Goal: Task Accomplishment & Management: Use online tool/utility

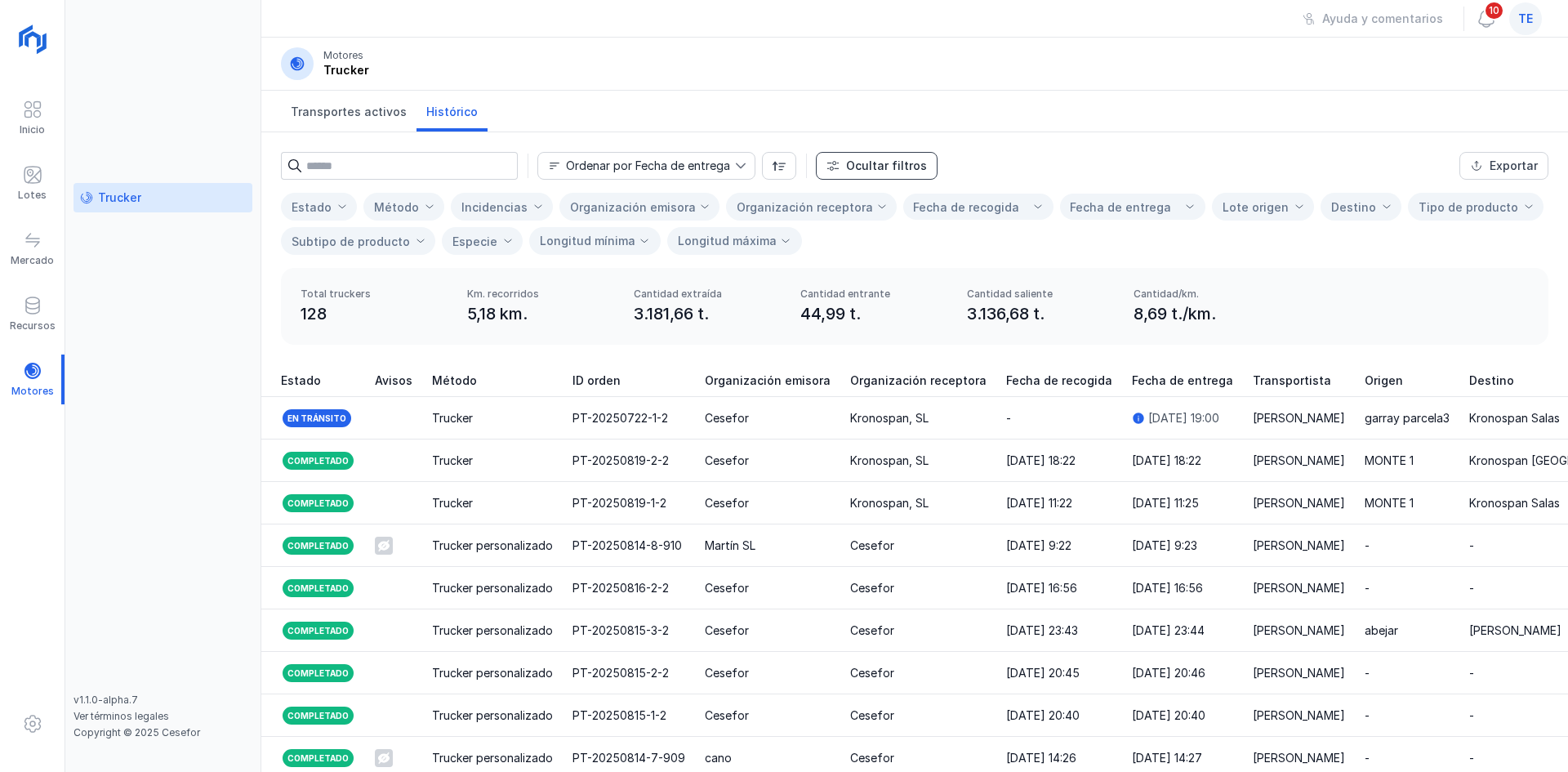
scroll to position [0, 1764]
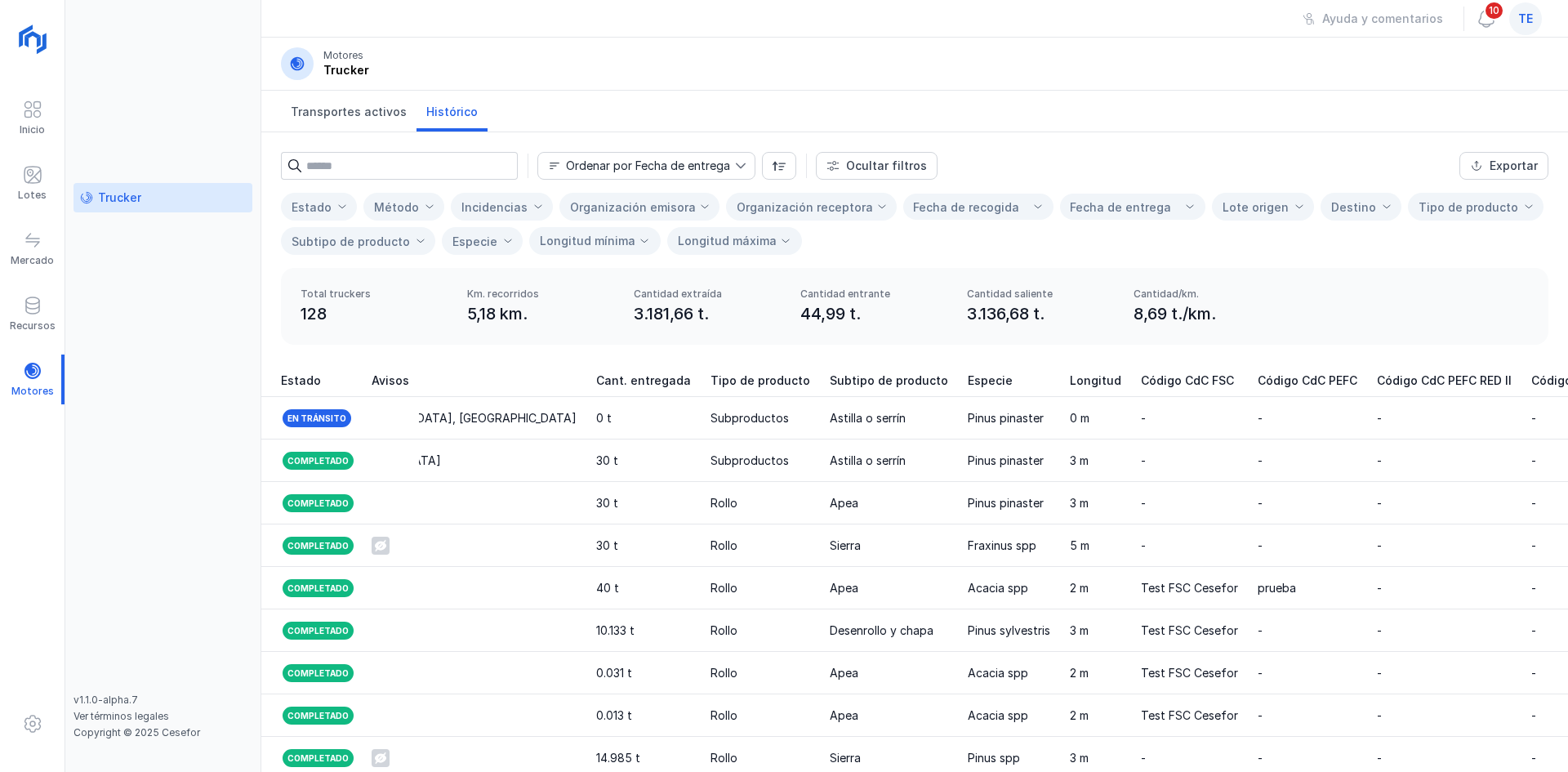
drag, startPoint x: 474, startPoint y: 313, endPoint x: 504, endPoint y: 308, distance: 30.4
click at [504, 308] on div "5,18 km." at bounding box center [540, 314] width 147 height 23
click at [1540, 14] on div "te" at bounding box center [1525, 19] width 33 height 33
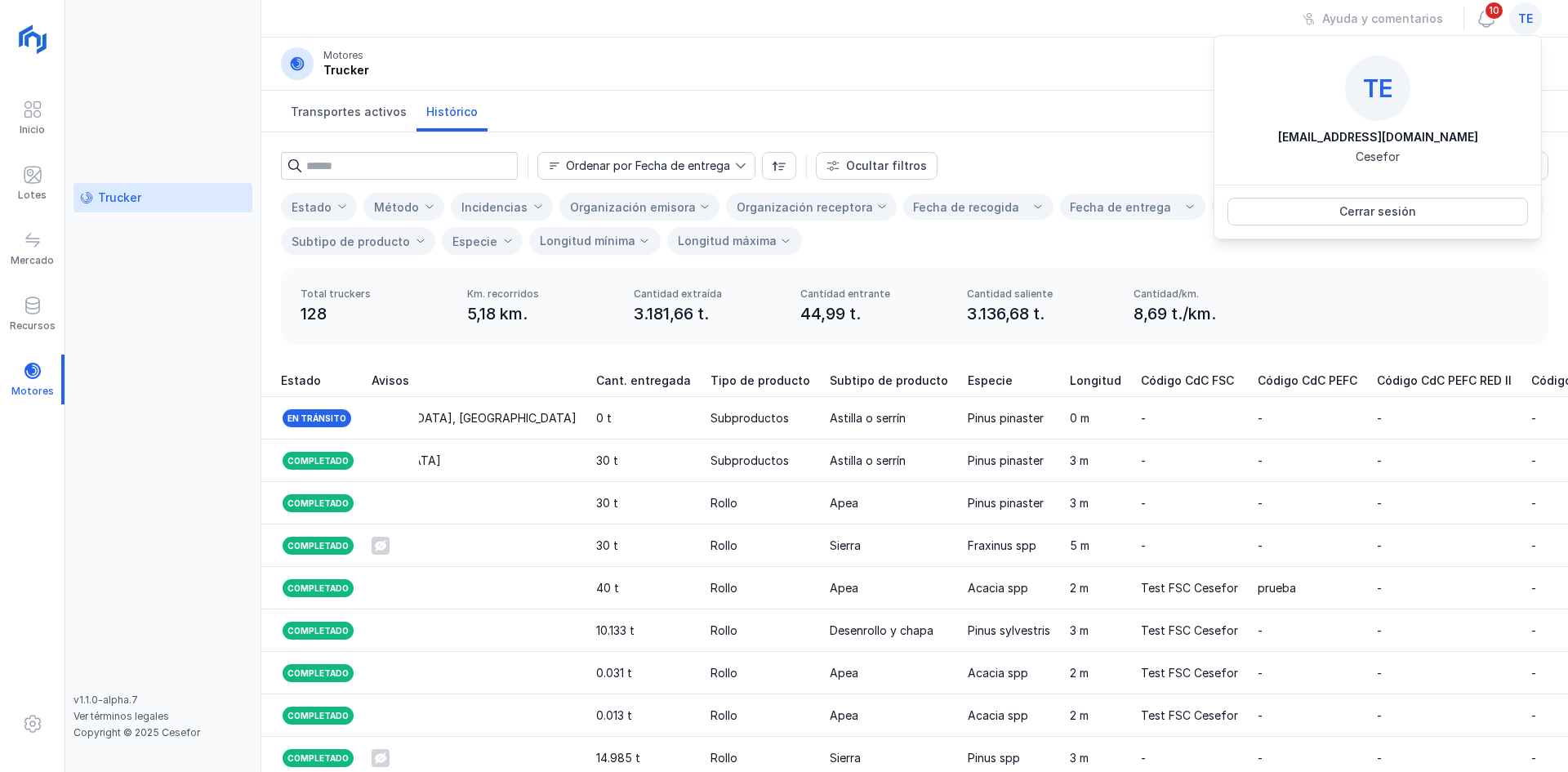
click at [1144, 106] on div "Transportes activos Histórico" at bounding box center [915, 111] width 1307 height 41
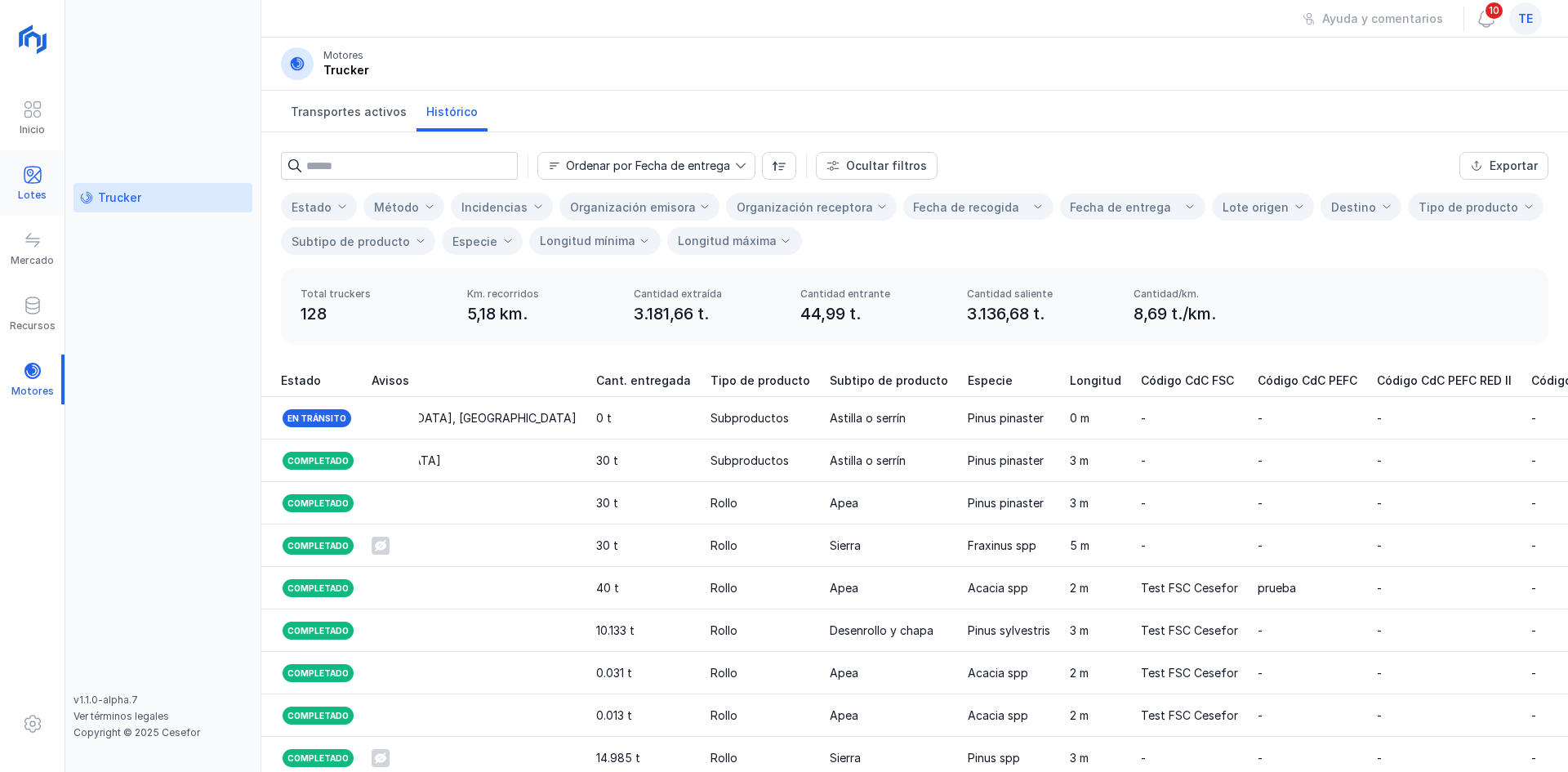
click at [28, 174] on span at bounding box center [33, 174] width 19 height 19
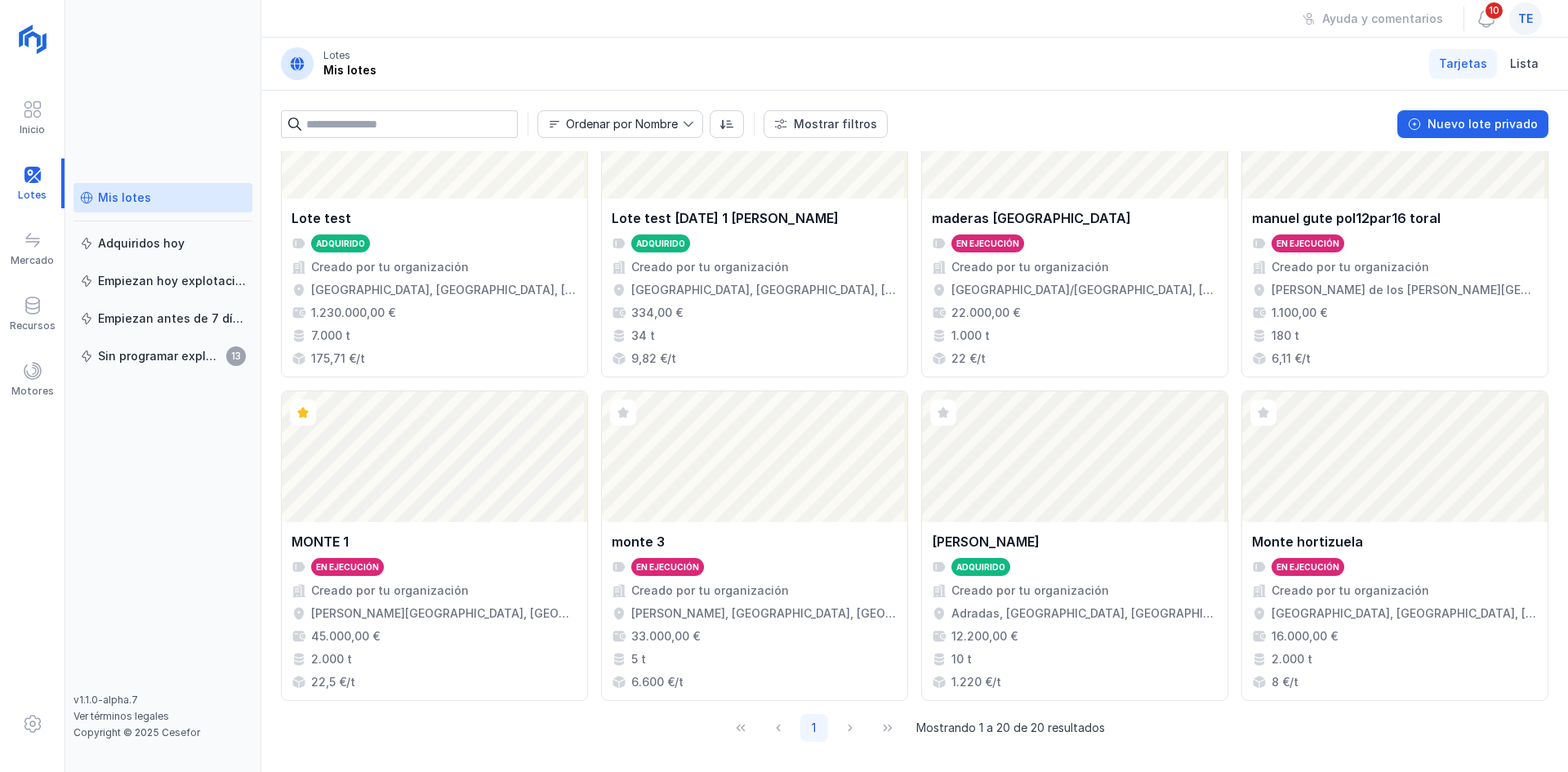
scroll to position [1058, 0]
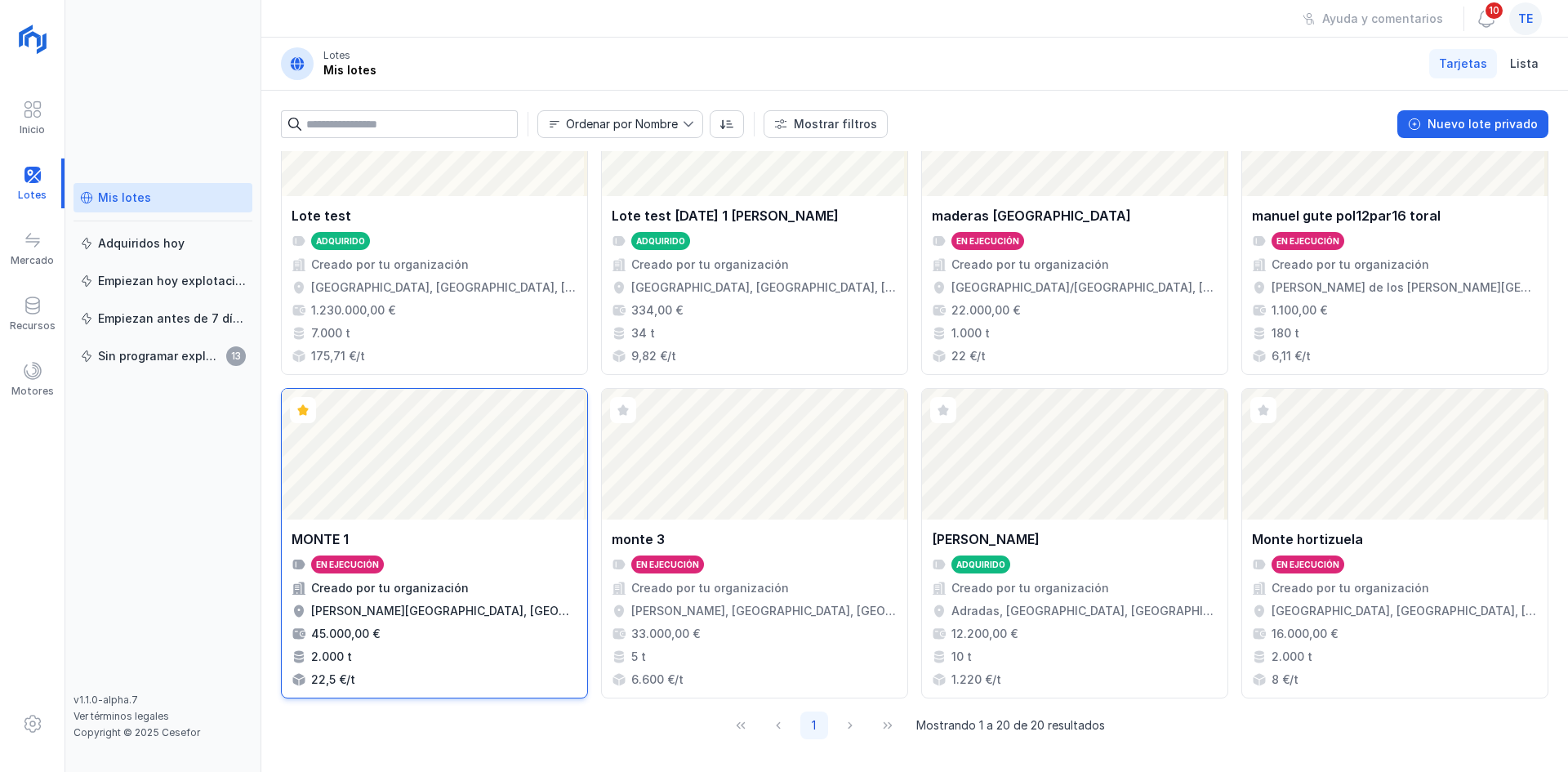
click at [419, 421] on div "Abrir lote" at bounding box center [434, 454] width 306 height 130
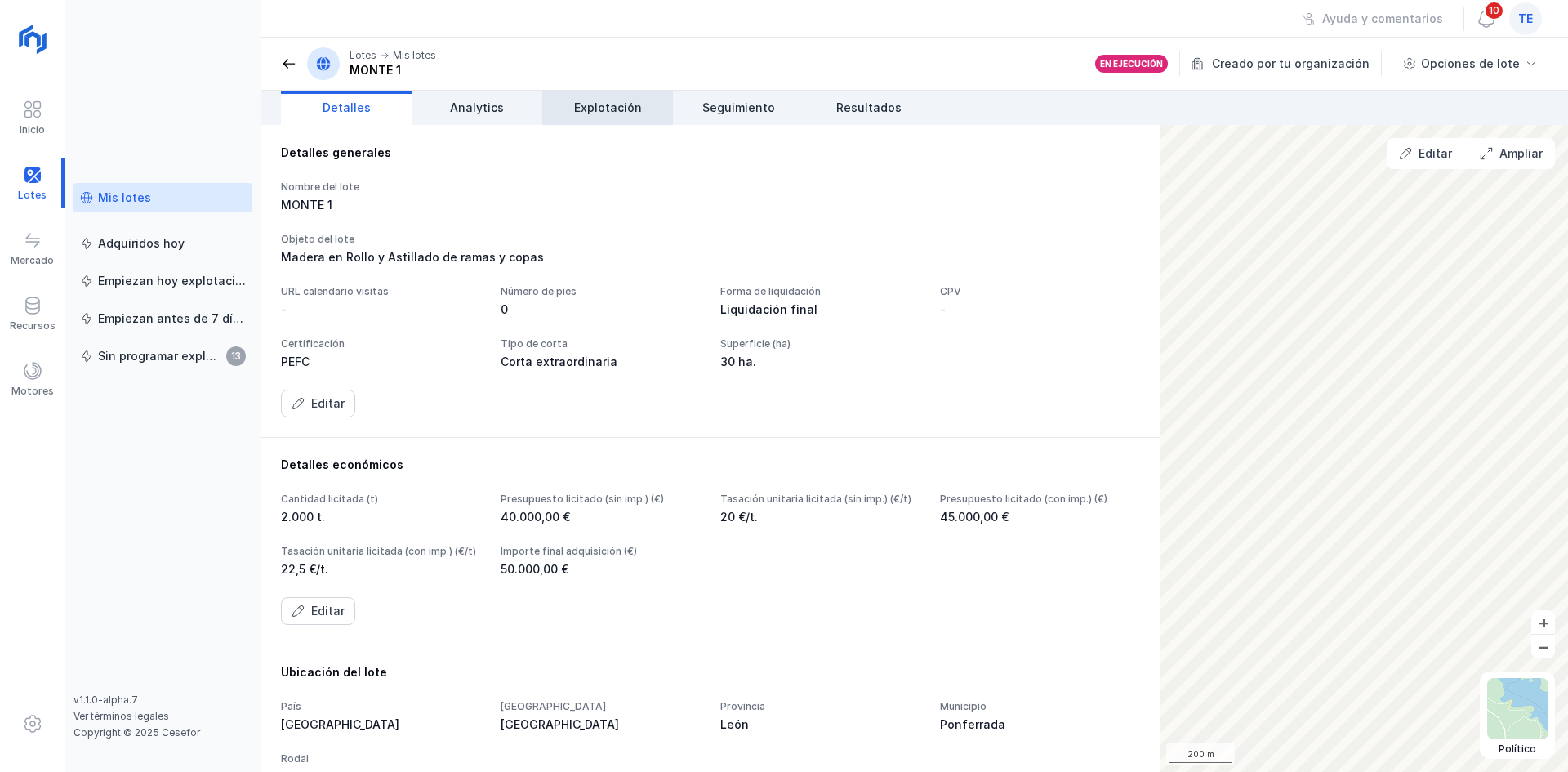
click at [640, 114] on link "Explotación" at bounding box center [608, 108] width 130 height 34
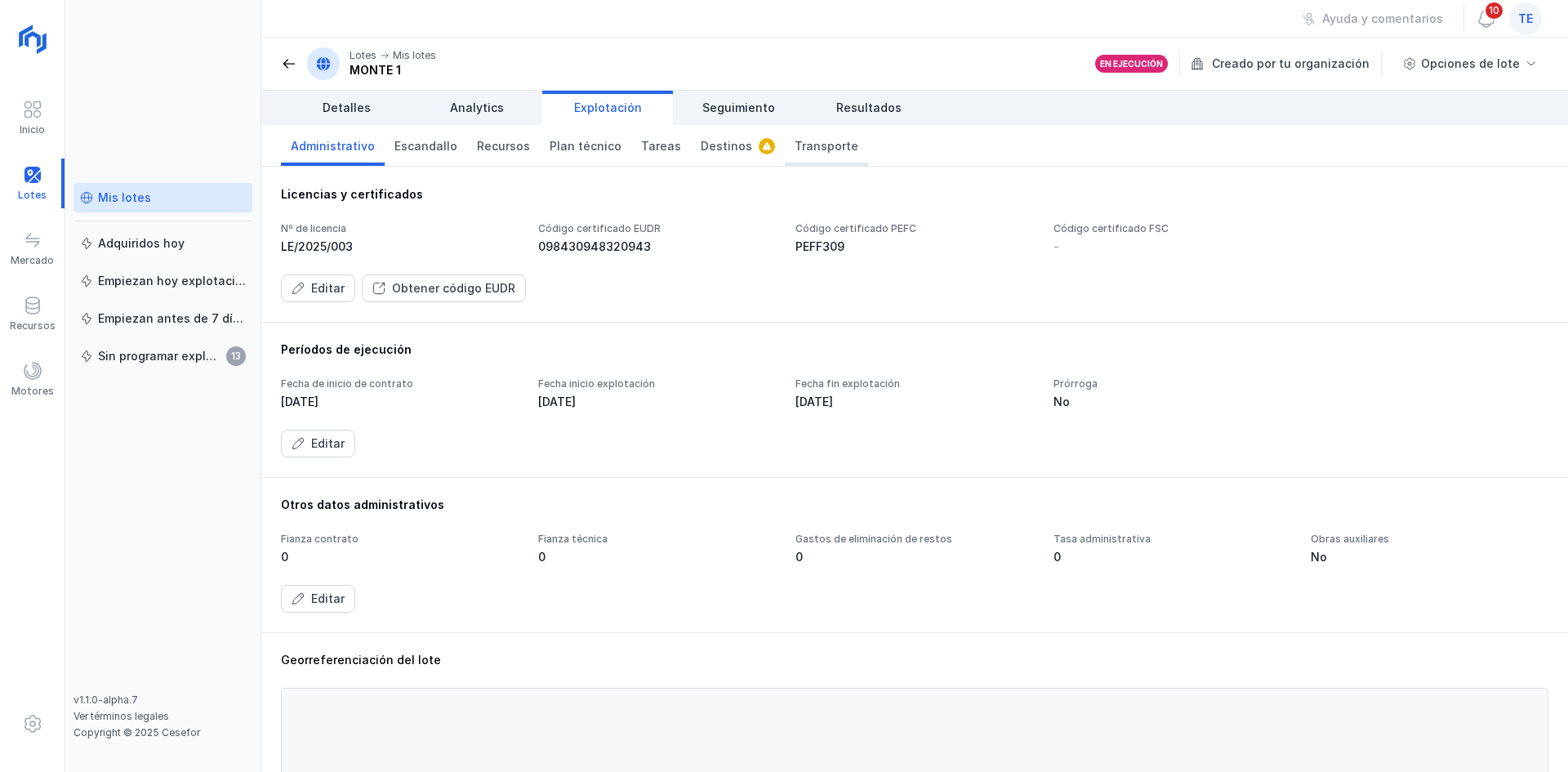
click at [807, 140] on span "Transporte" at bounding box center [826, 146] width 63 height 17
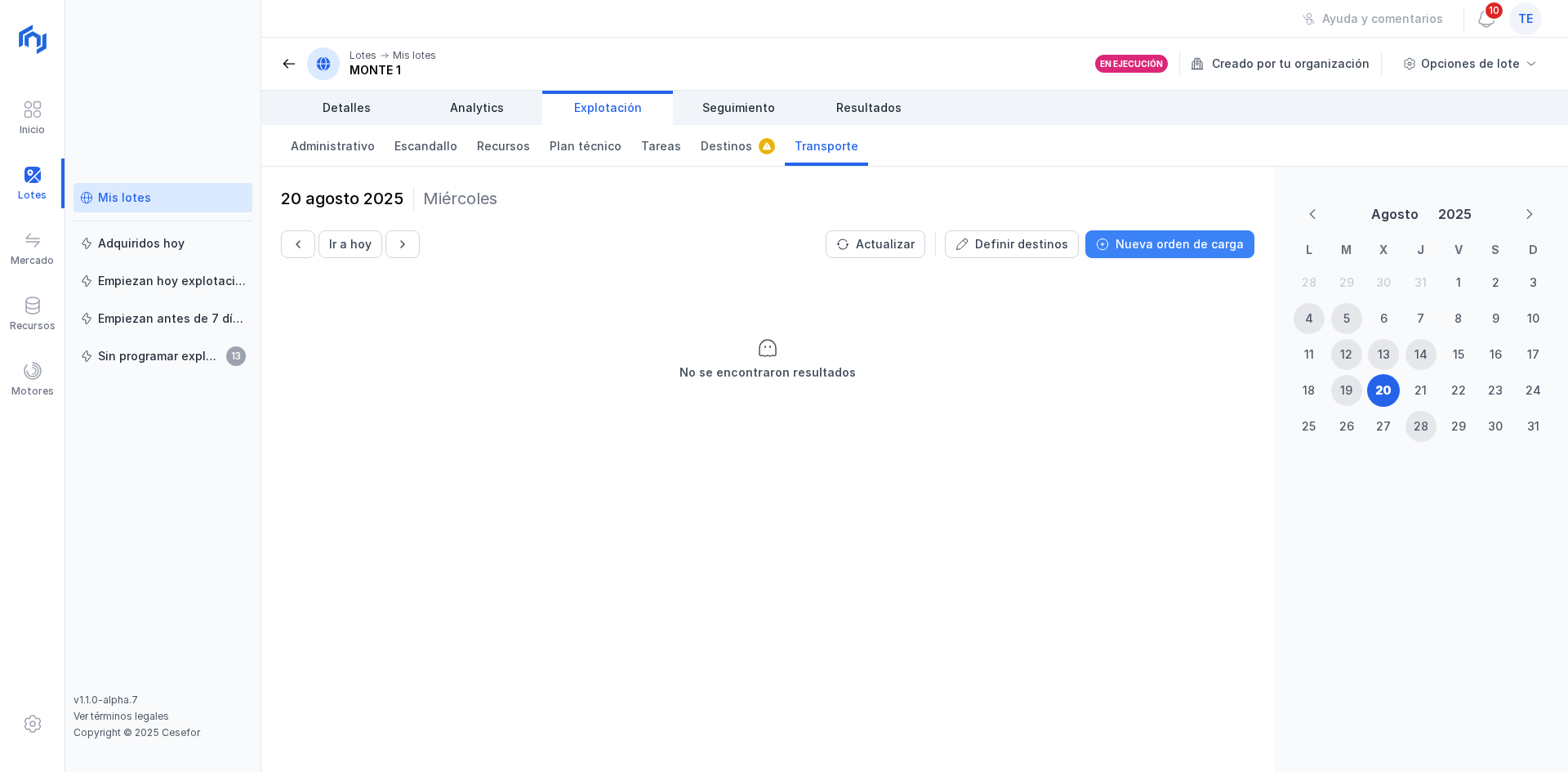
click at [1166, 253] on button "Nueva orden de carga" at bounding box center [1170, 244] width 169 height 28
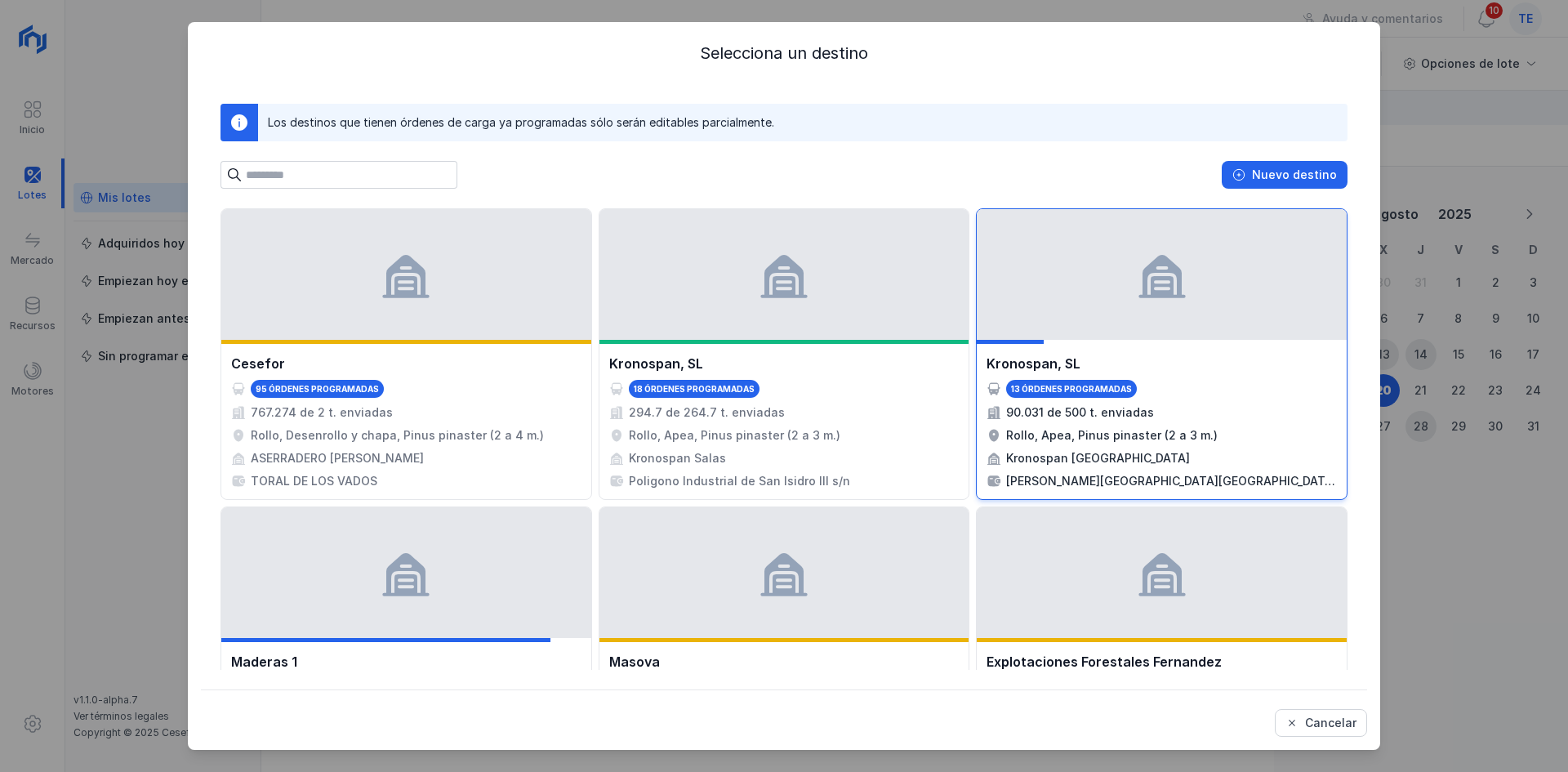
click at [1110, 315] on div at bounding box center [1162, 274] width 370 height 130
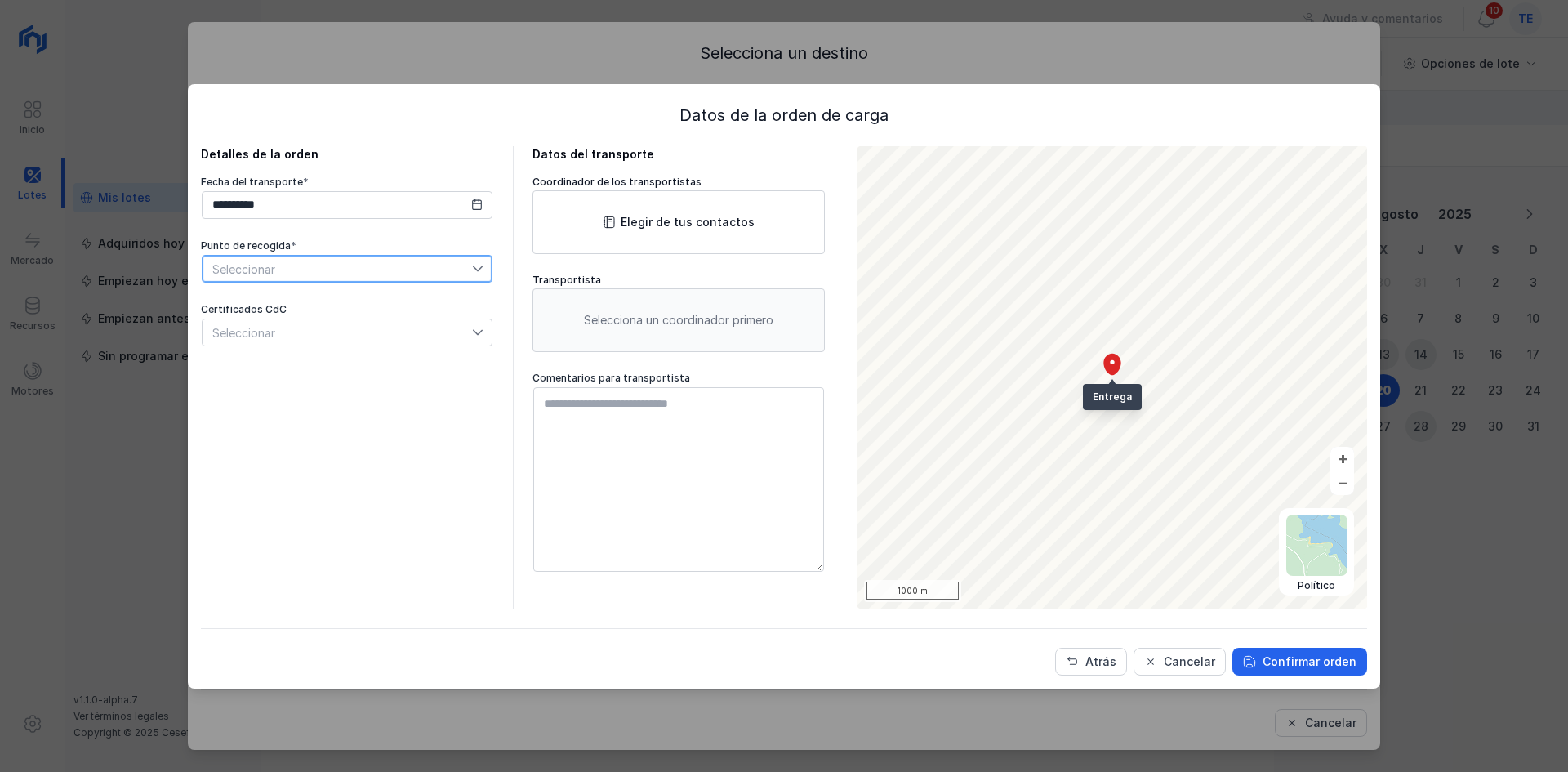
click at [421, 272] on span "Seleccionar" at bounding box center [337, 269] width 270 height 26
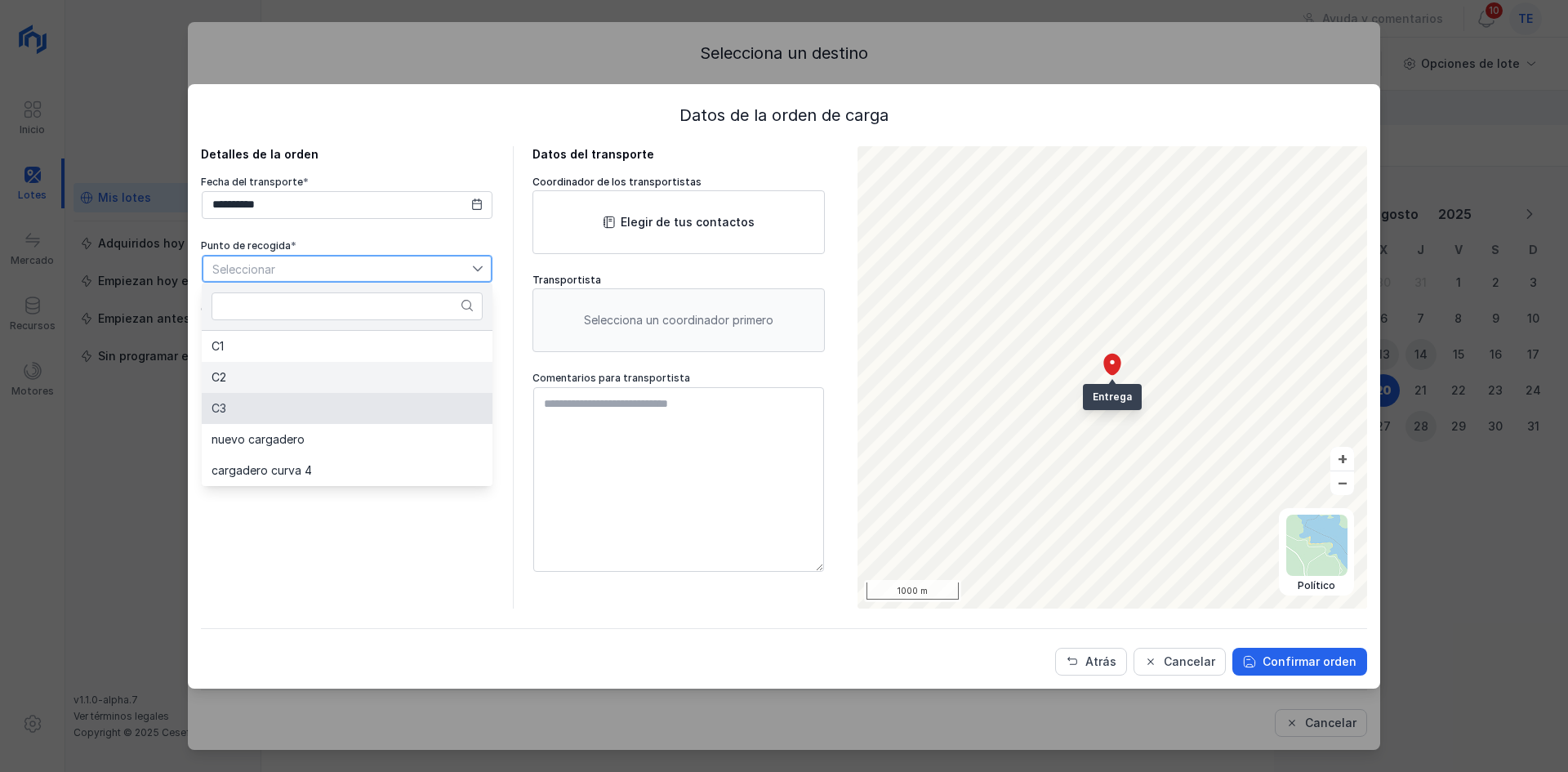
click at [373, 391] on ul "C1 C2 C3 nuevo cargadero cargadero curva 4" at bounding box center [347, 409] width 291 height 155
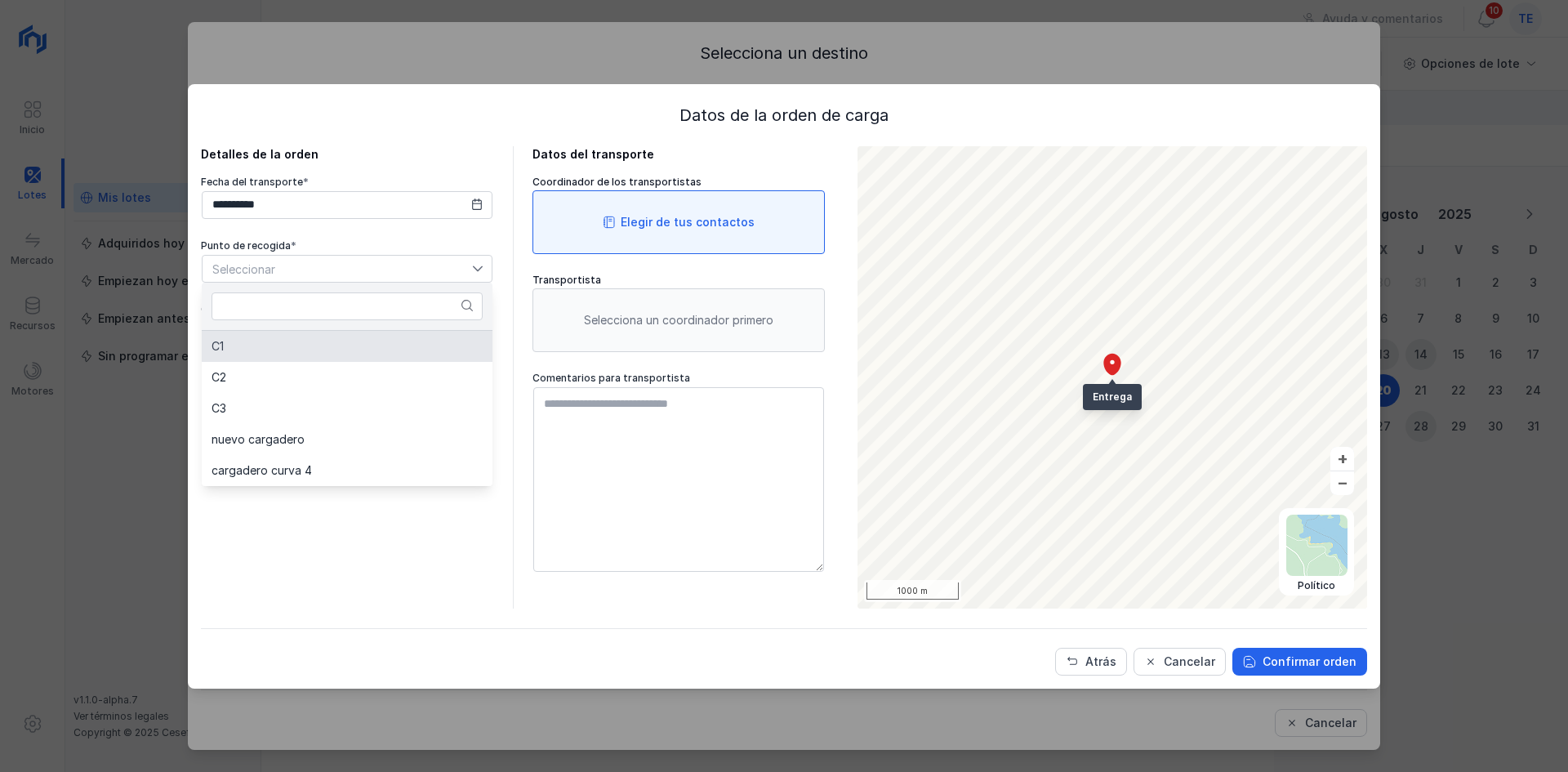
click at [589, 207] on div "Elegir de tus contactos" at bounding box center [679, 222] width 292 height 63
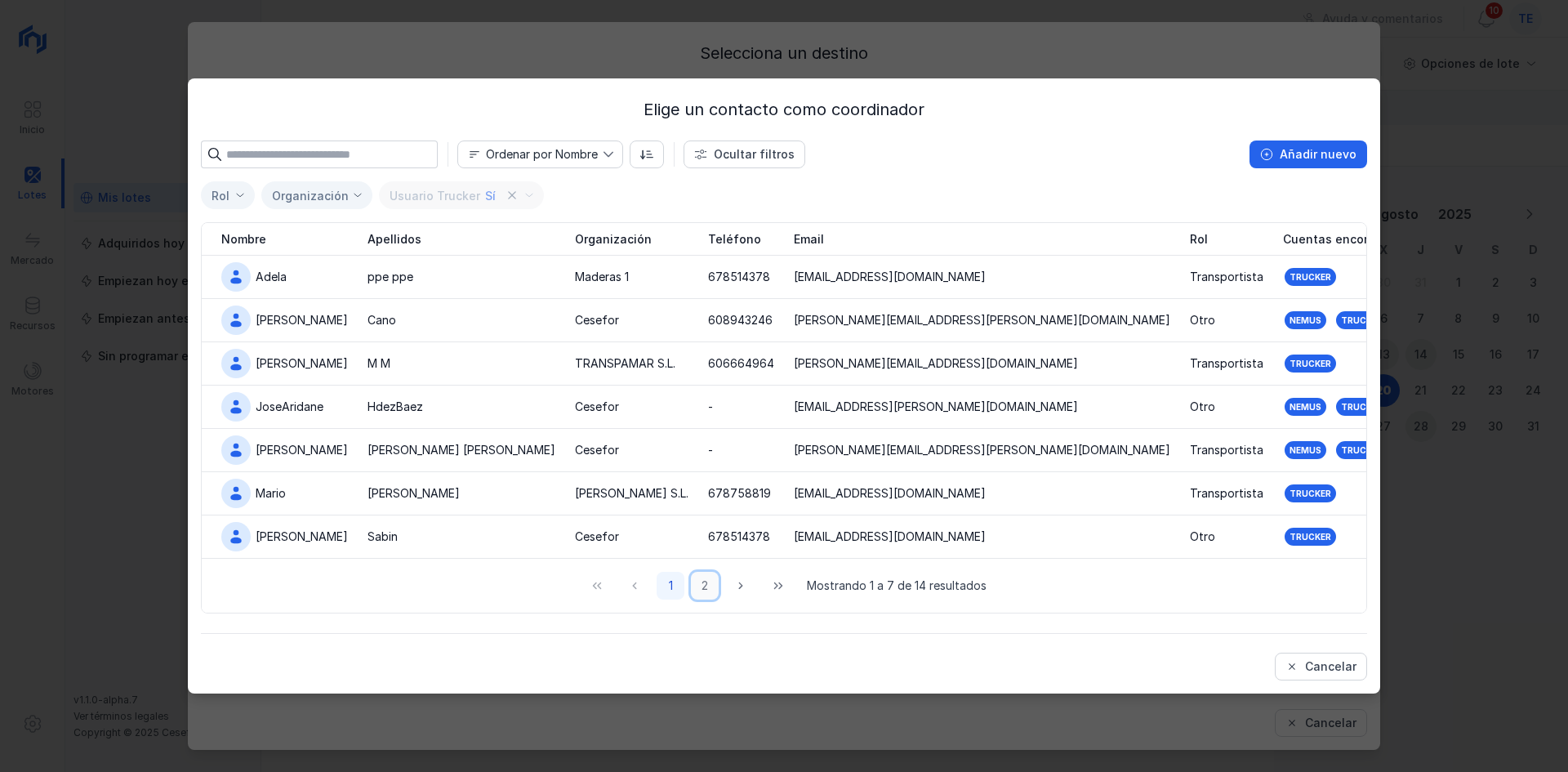
click at [711, 576] on button "2" at bounding box center [705, 586] width 28 height 28
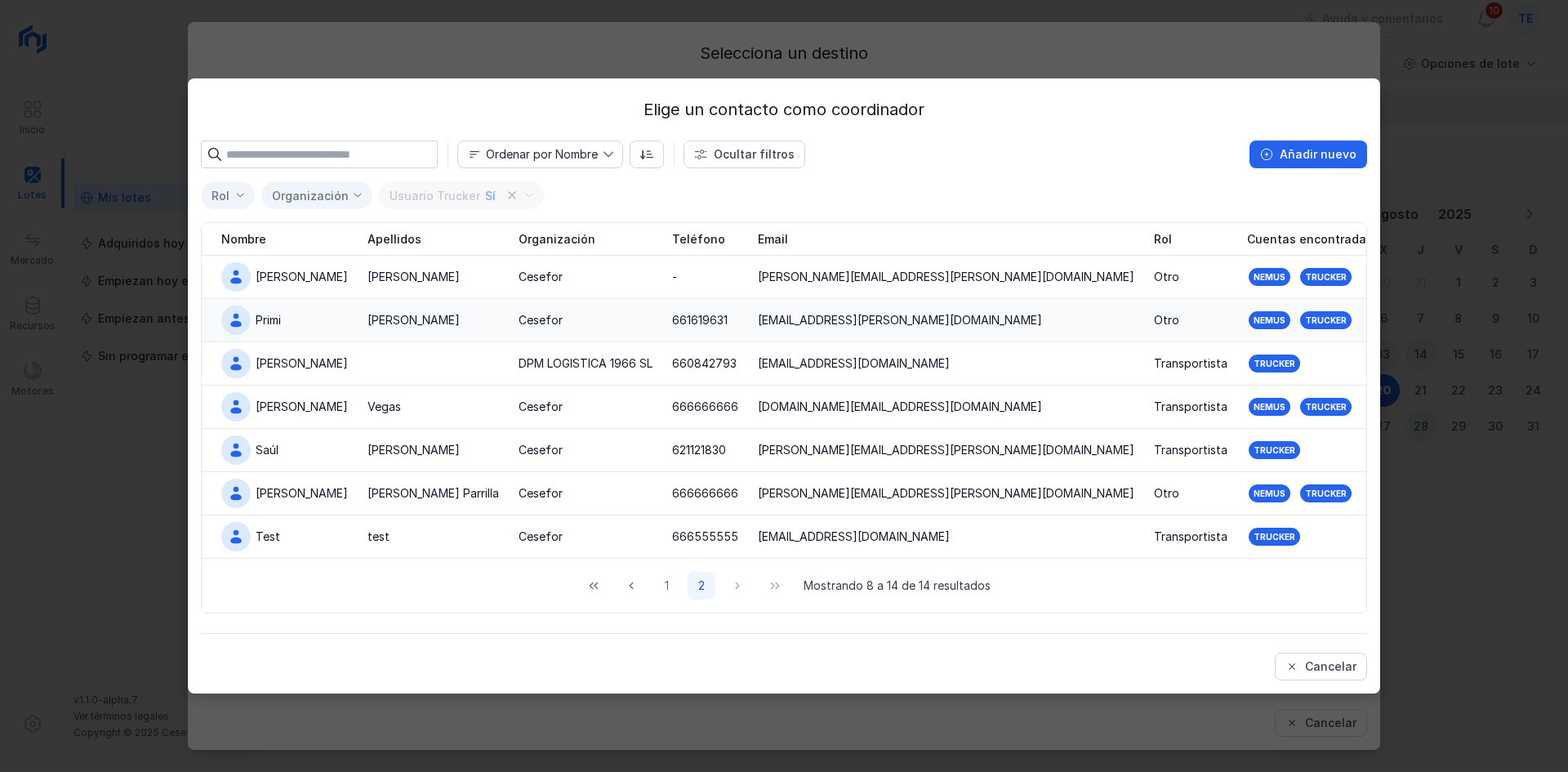
click at [427, 326] on div "[PERSON_NAME]" at bounding box center [433, 320] width 131 height 17
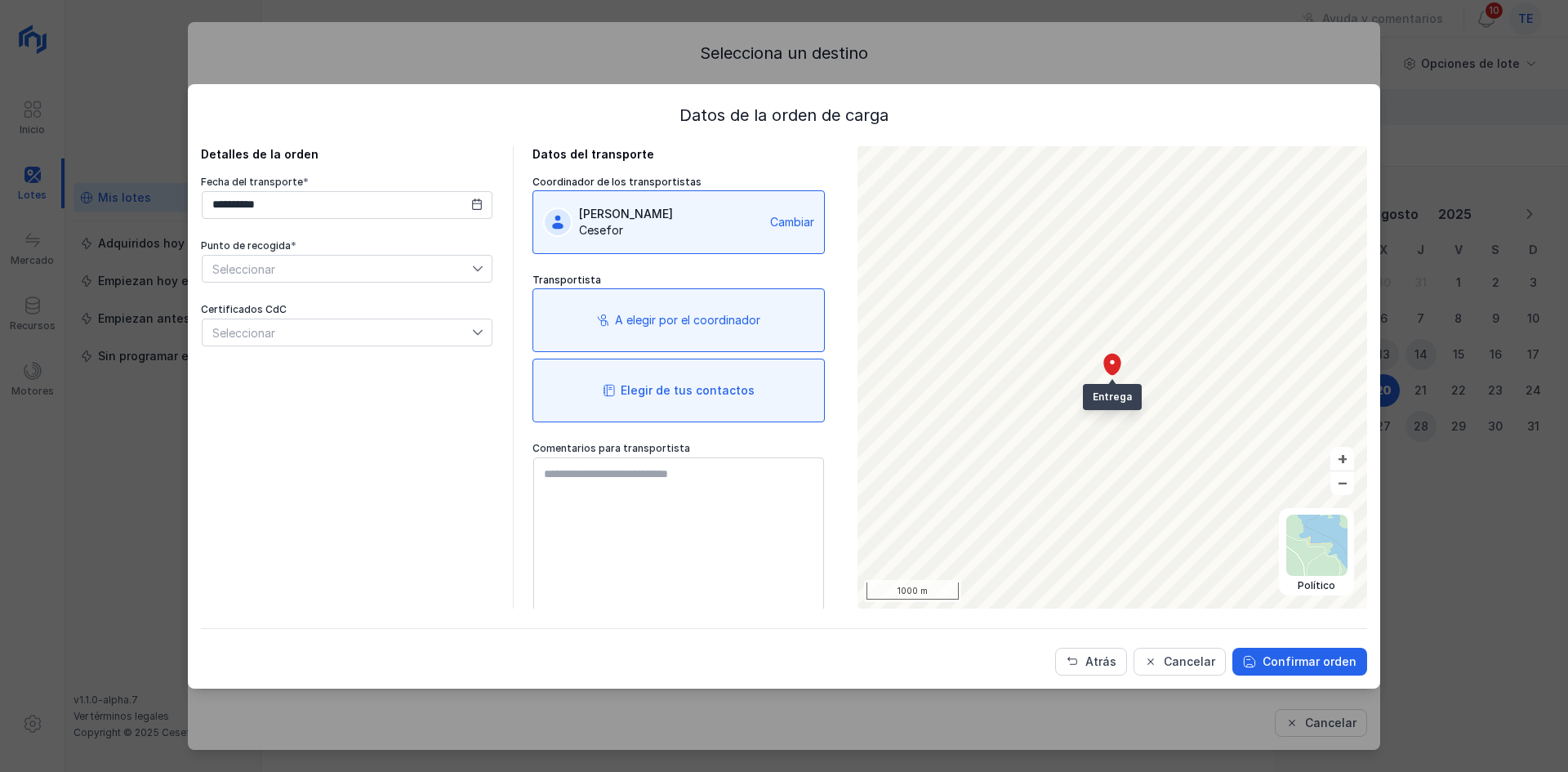
click at [704, 410] on div "Elegir de tus contactos" at bounding box center [679, 390] width 292 height 63
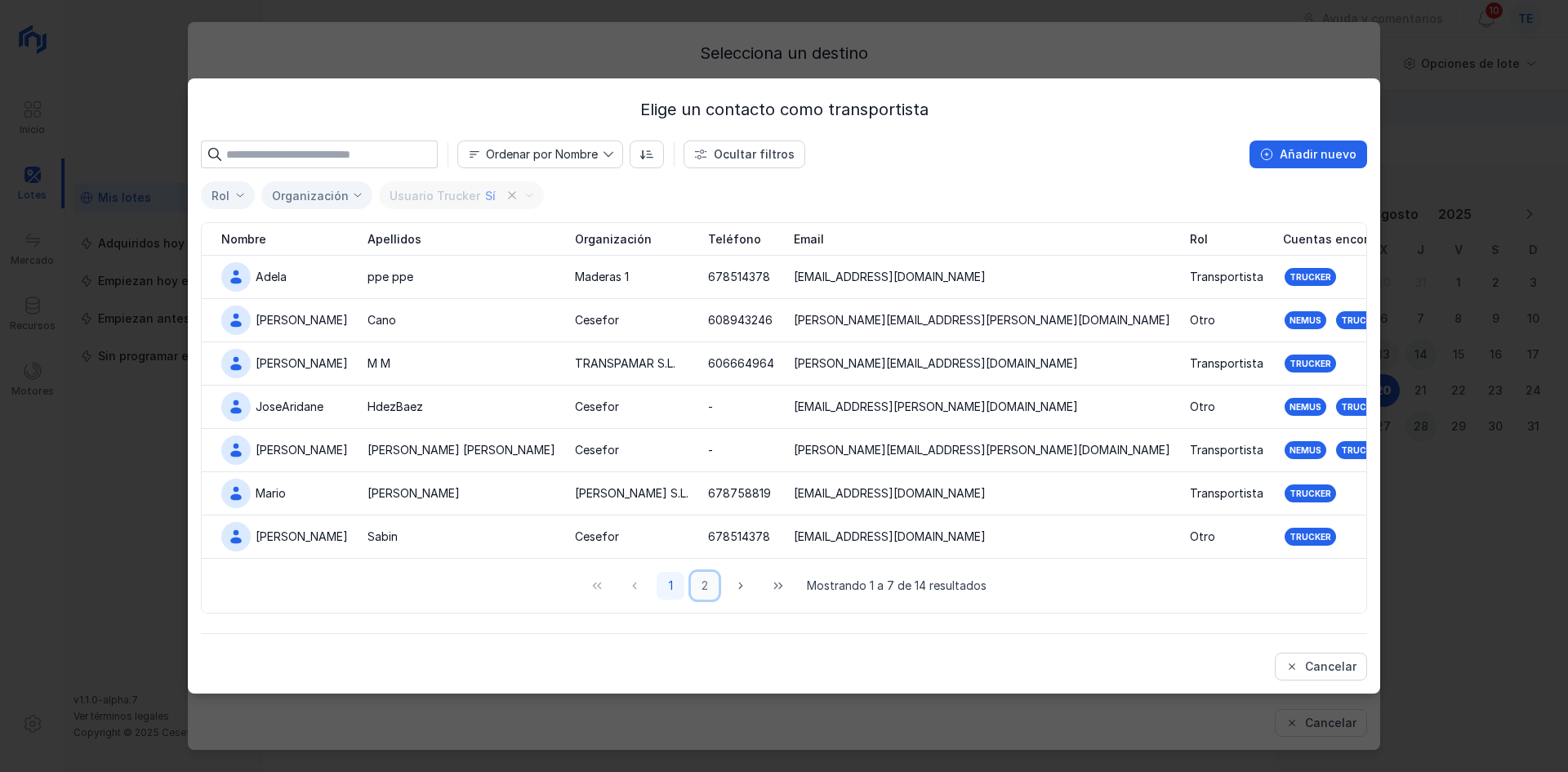
click at [702, 585] on button "2" at bounding box center [705, 586] width 28 height 28
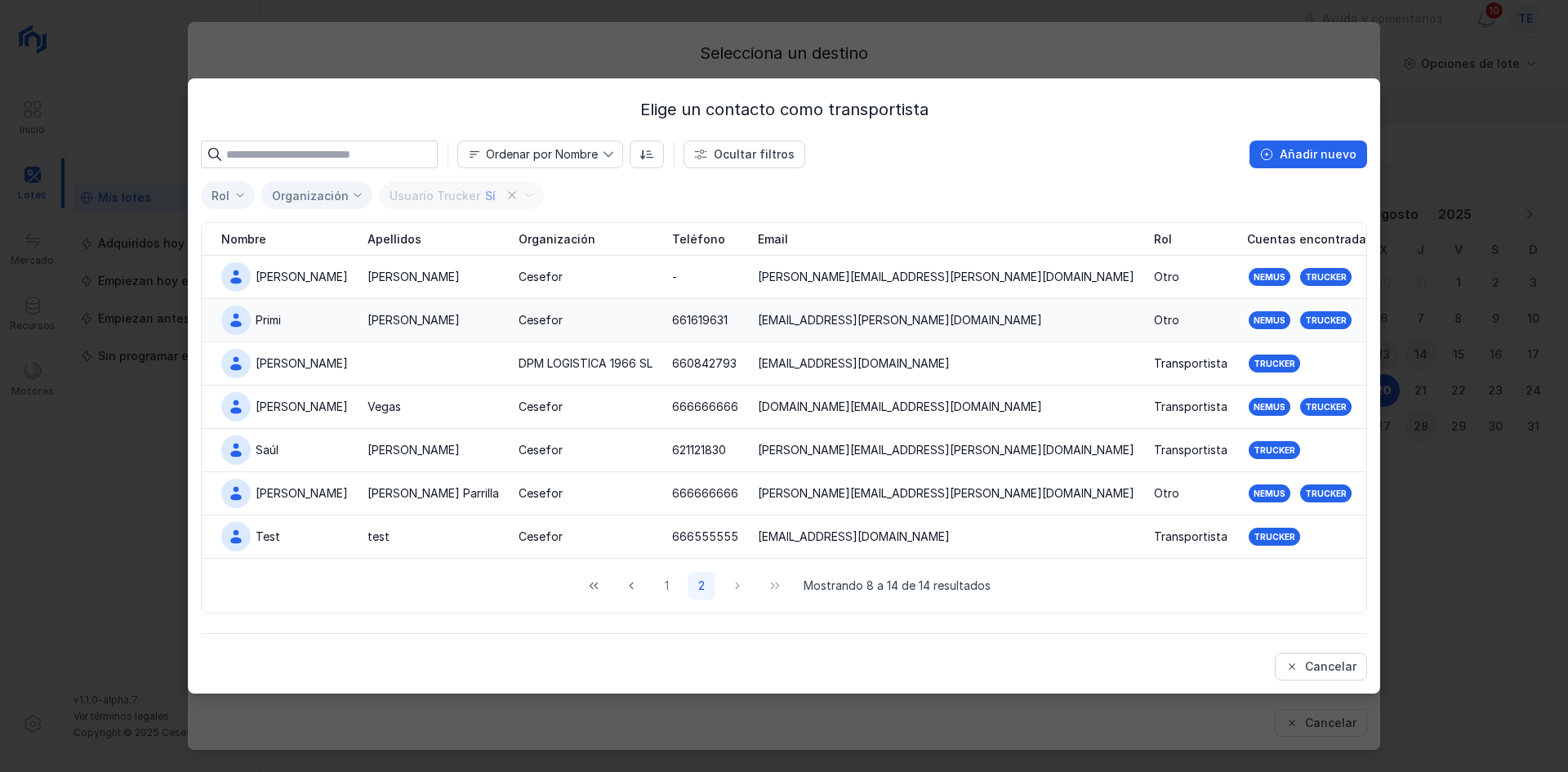
click at [511, 329] on td "Cesefor" at bounding box center [586, 320] width 153 height 43
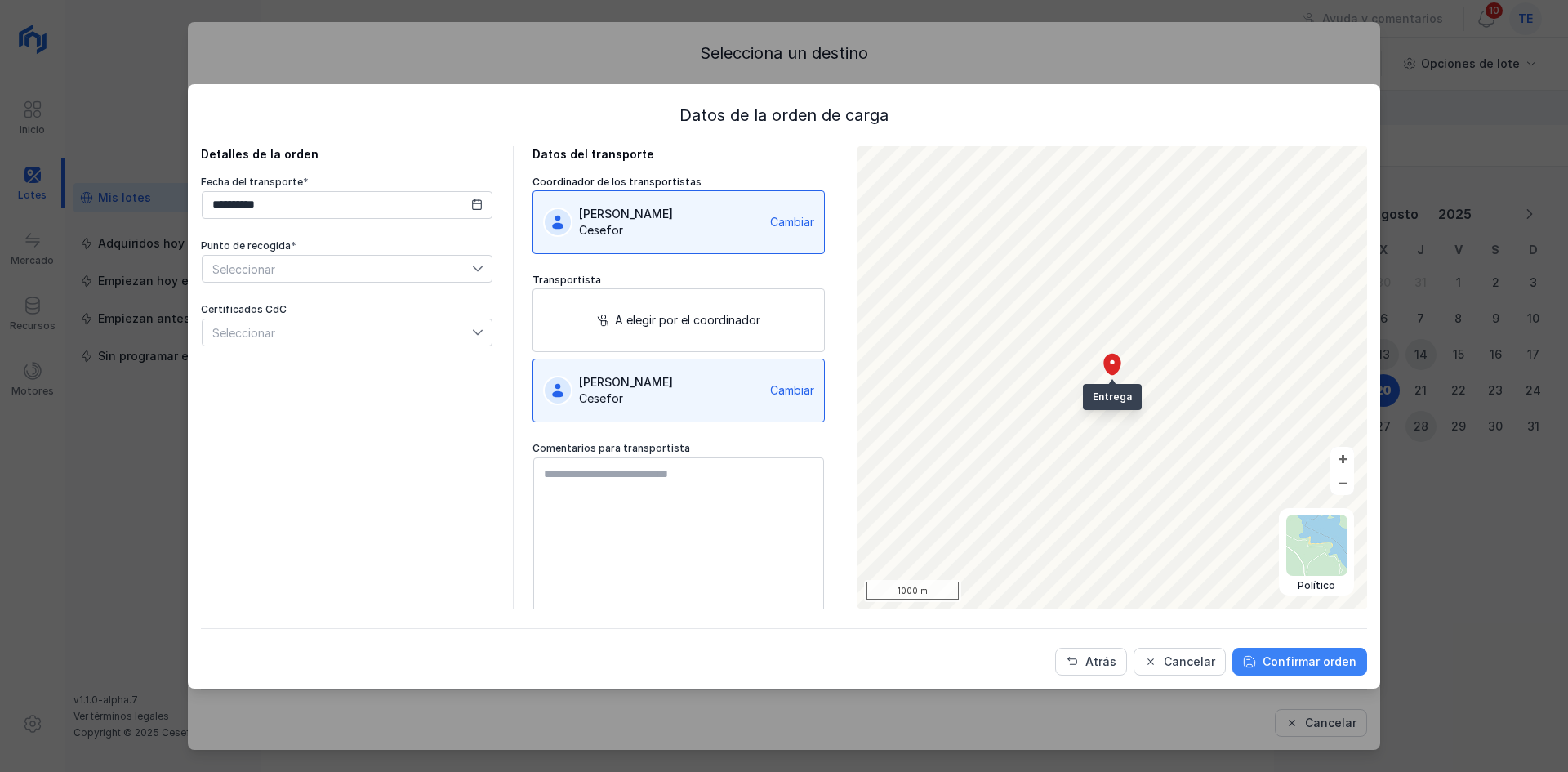
click at [1307, 657] on div "Confirmar orden" at bounding box center [1309, 662] width 94 height 17
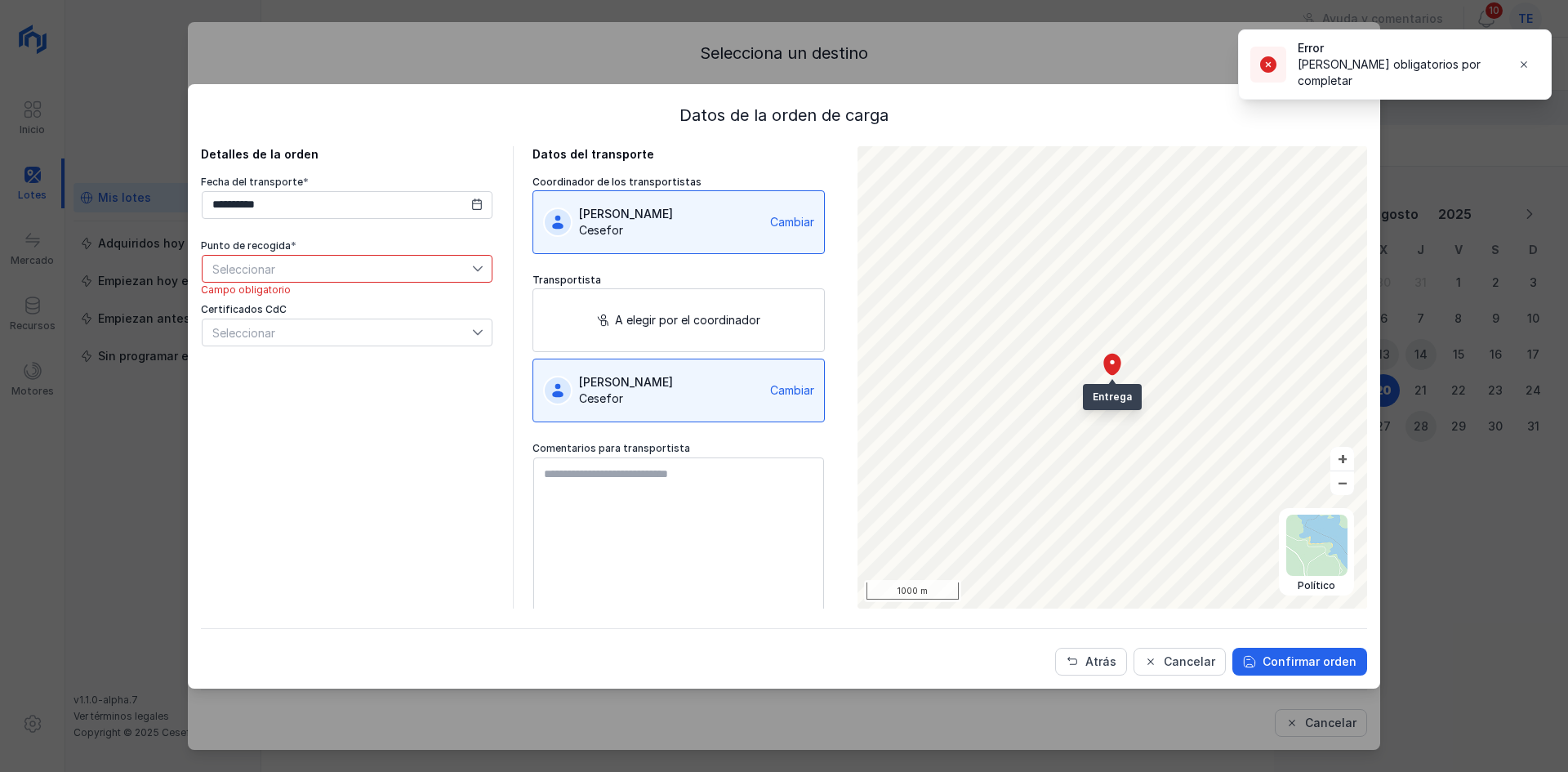
click at [421, 266] on span "Seleccionar" at bounding box center [337, 269] width 270 height 26
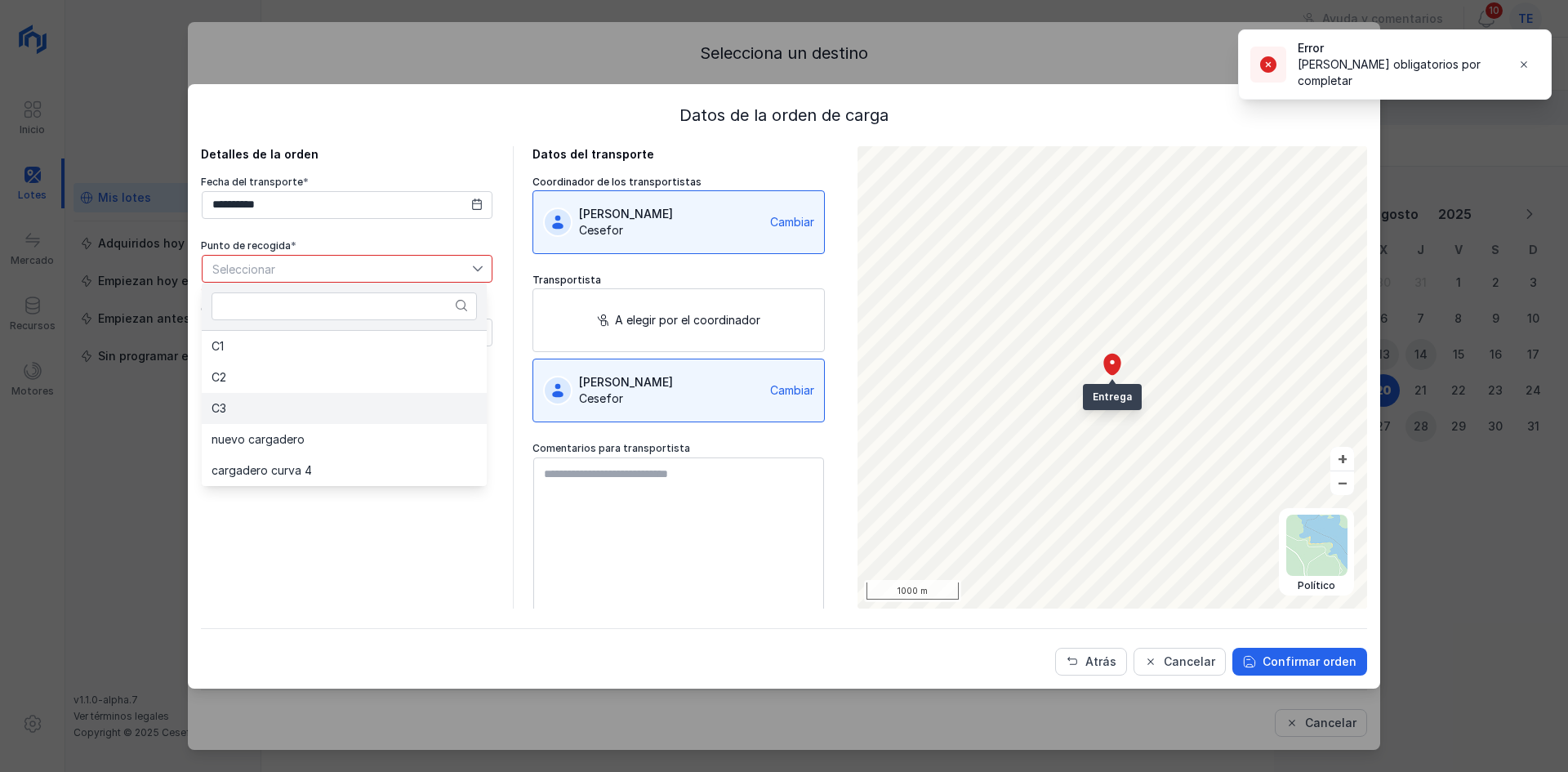
click at [417, 400] on li "C3" at bounding box center [344, 408] width 285 height 31
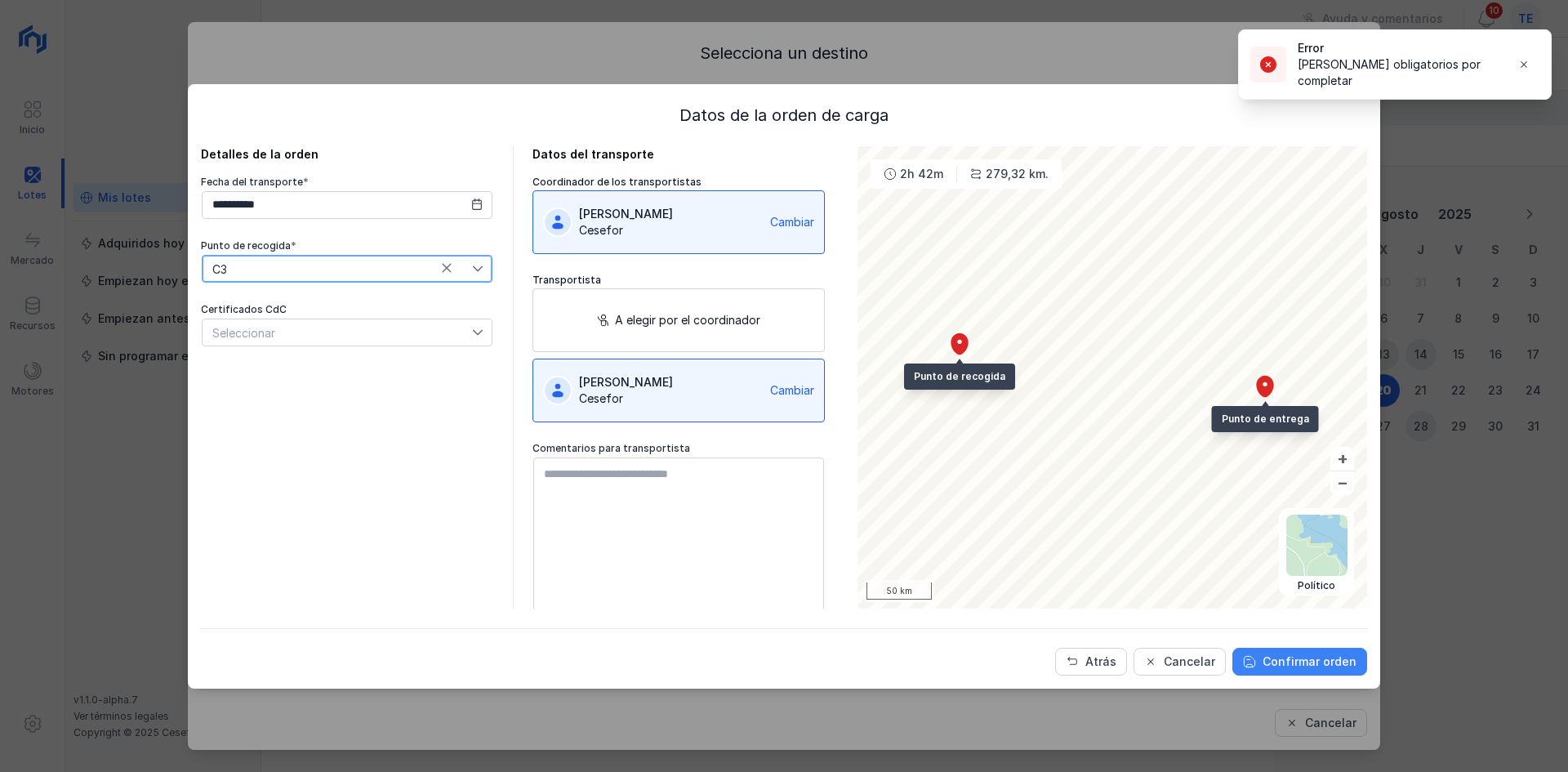
click at [1272, 654] on div "Confirmar orden" at bounding box center [1309, 662] width 94 height 17
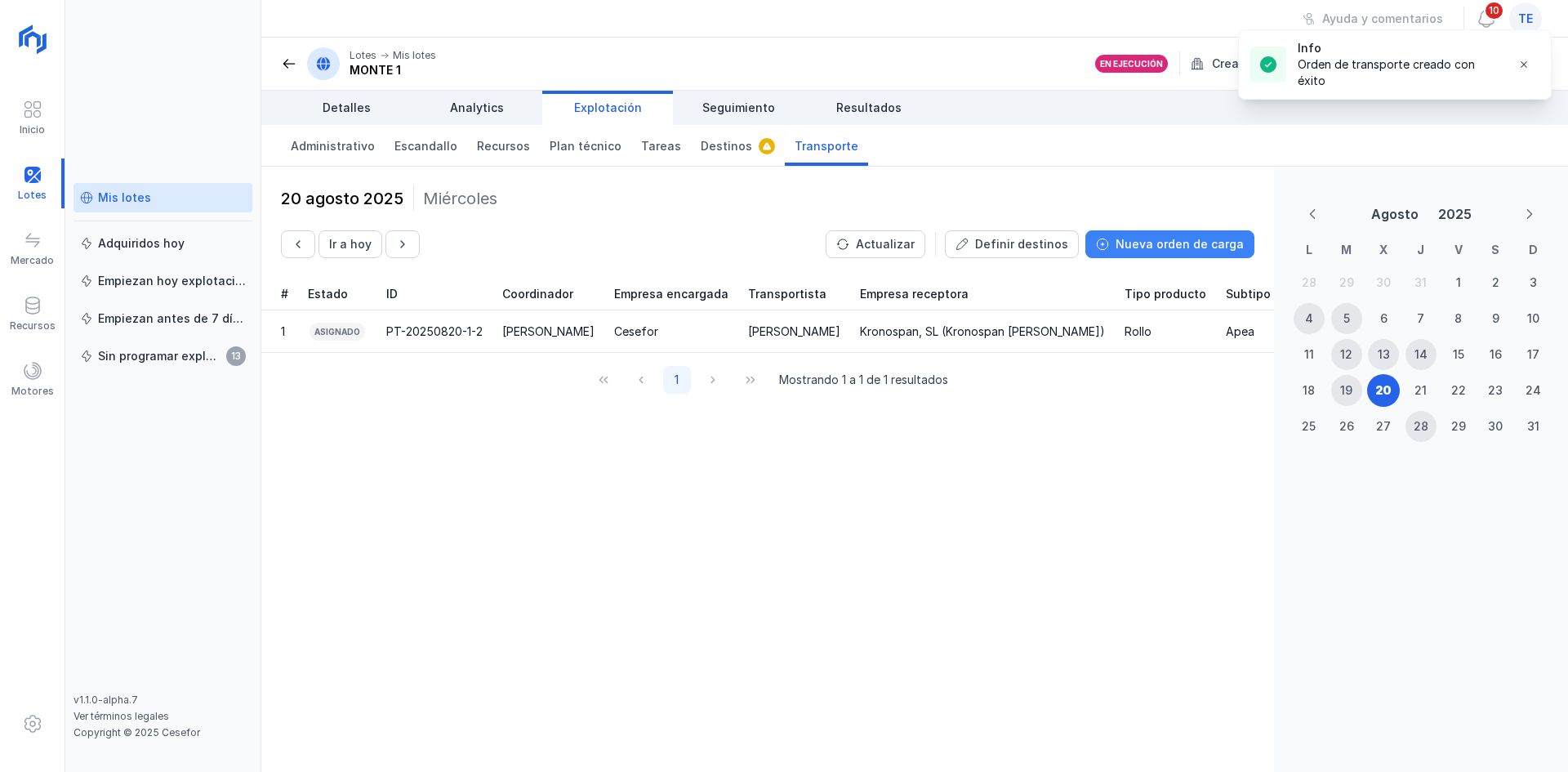
click at [1187, 248] on div "Nueva orden de carga" at bounding box center [1180, 244] width 129 height 17
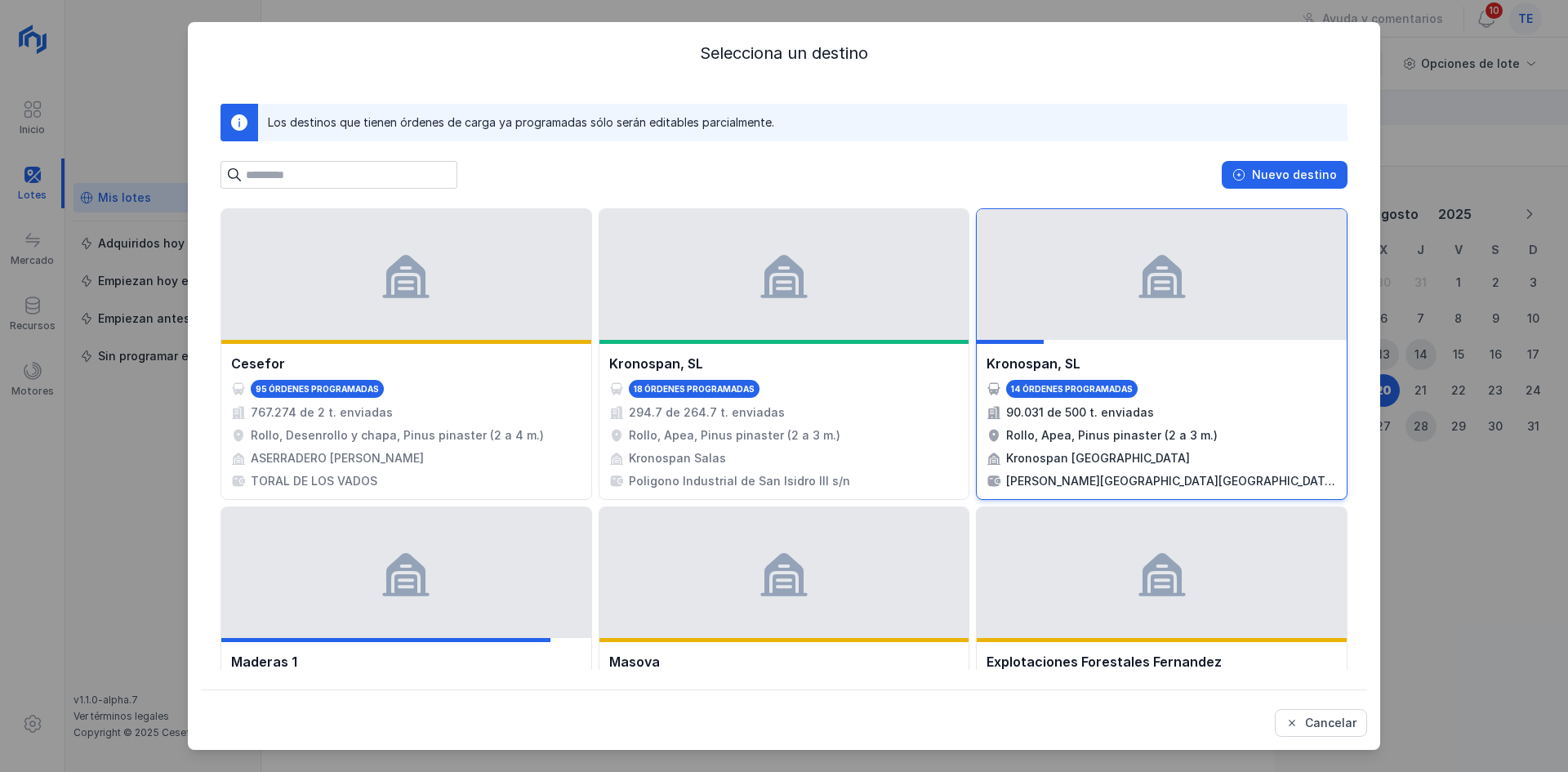
click at [1191, 353] on div "Kronospan, SL 14 órdenes programadas 90.031 de 500 t. enviadas Rollo, Apea, Pin…" at bounding box center [1162, 421] width 370 height 155
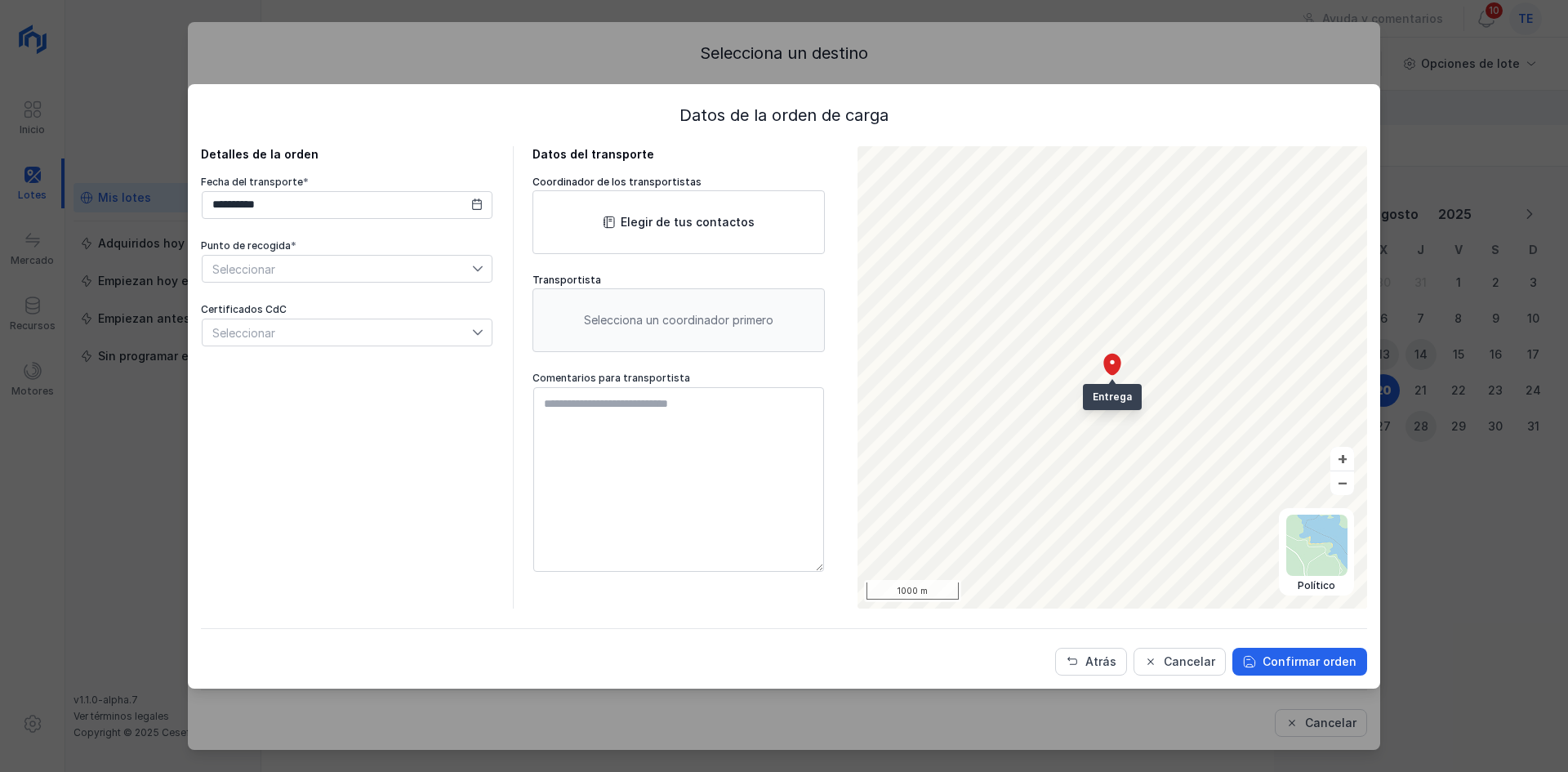
click at [328, 272] on span "Seleccionar" at bounding box center [337, 269] width 270 height 26
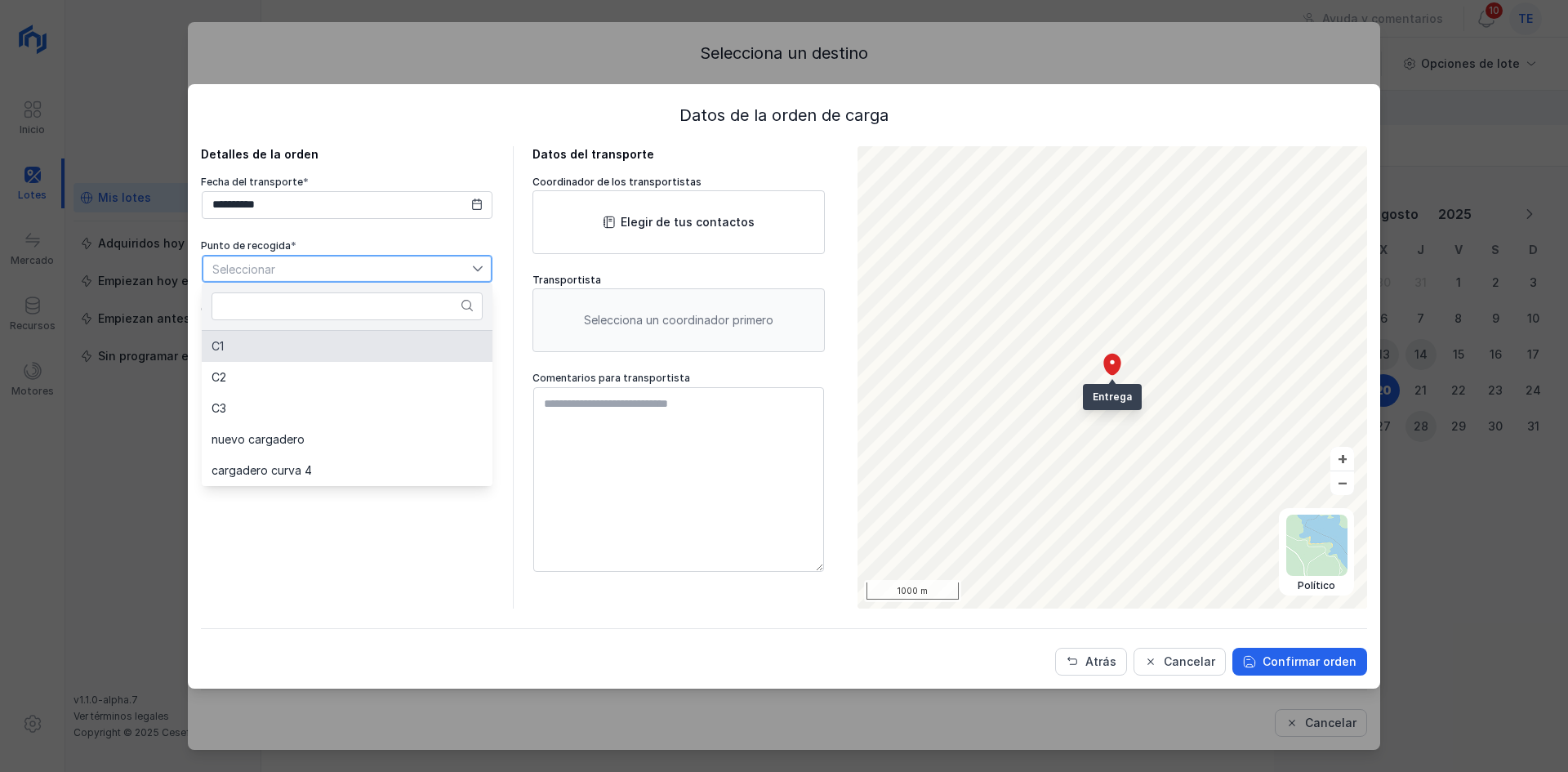
click at [322, 350] on li "C1" at bounding box center [347, 346] width 291 height 31
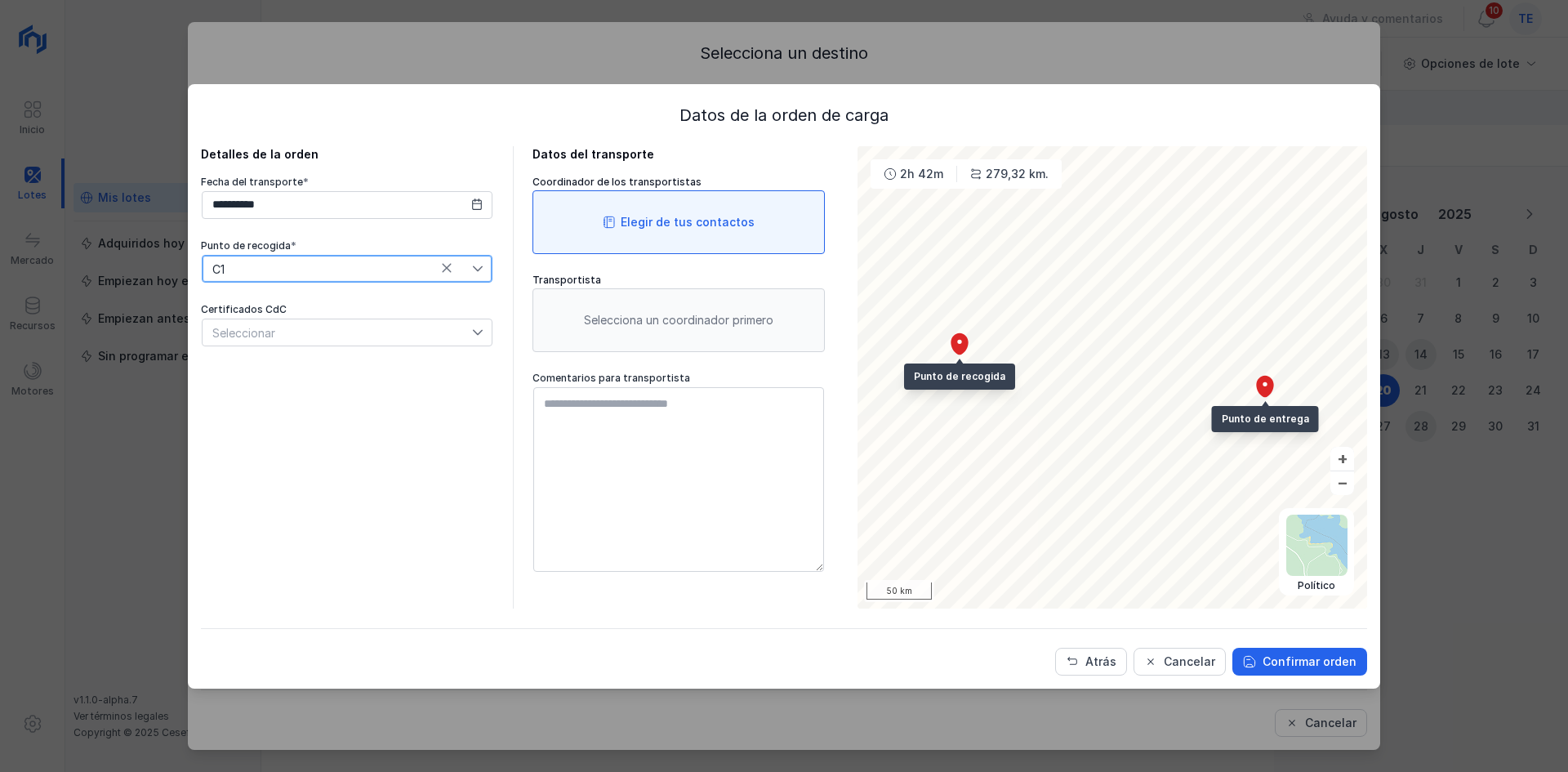
click at [600, 214] on div "Elegir de tus contactos" at bounding box center [679, 222] width 292 height 63
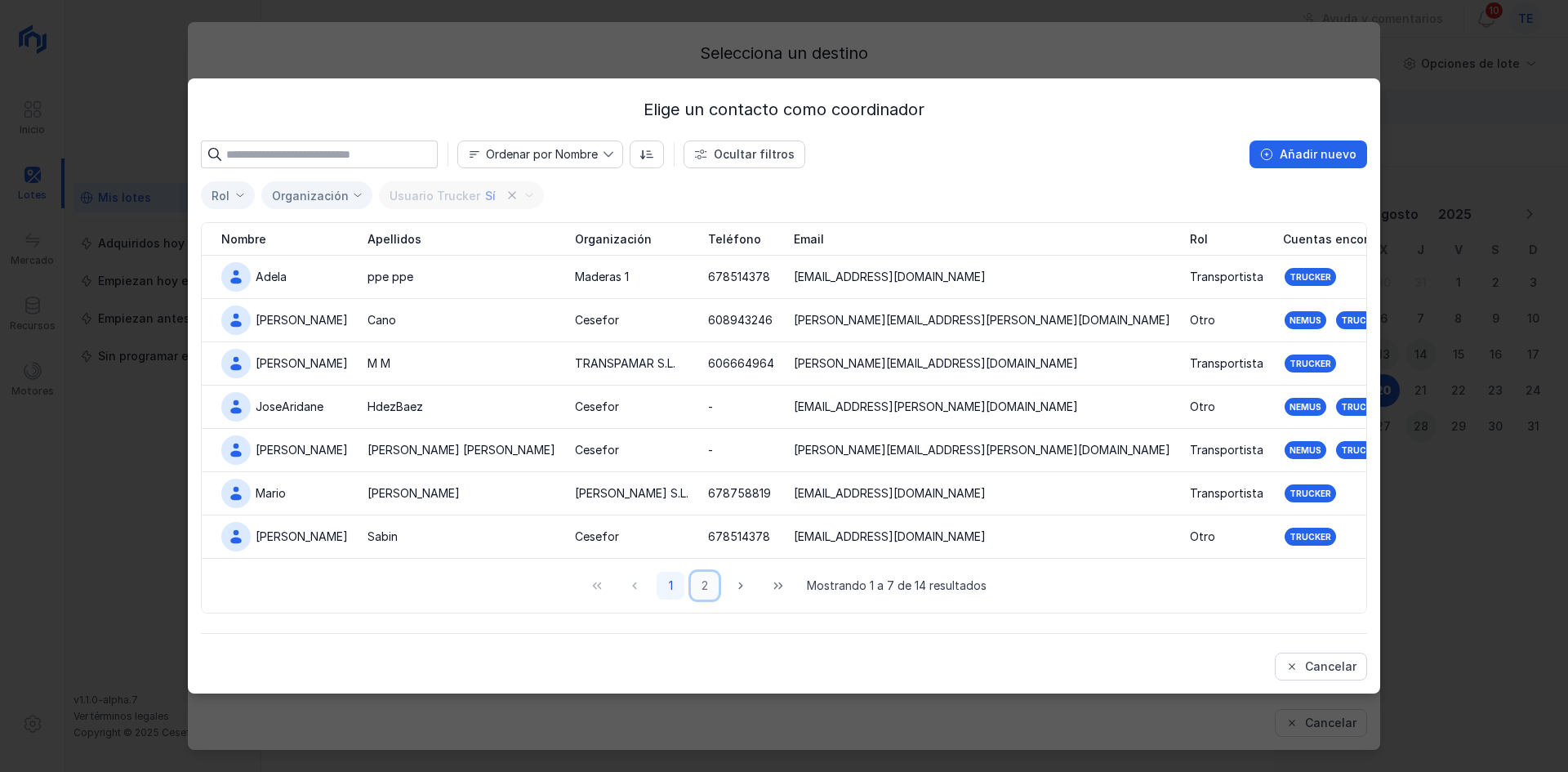
click at [706, 583] on button "2" at bounding box center [705, 586] width 28 height 28
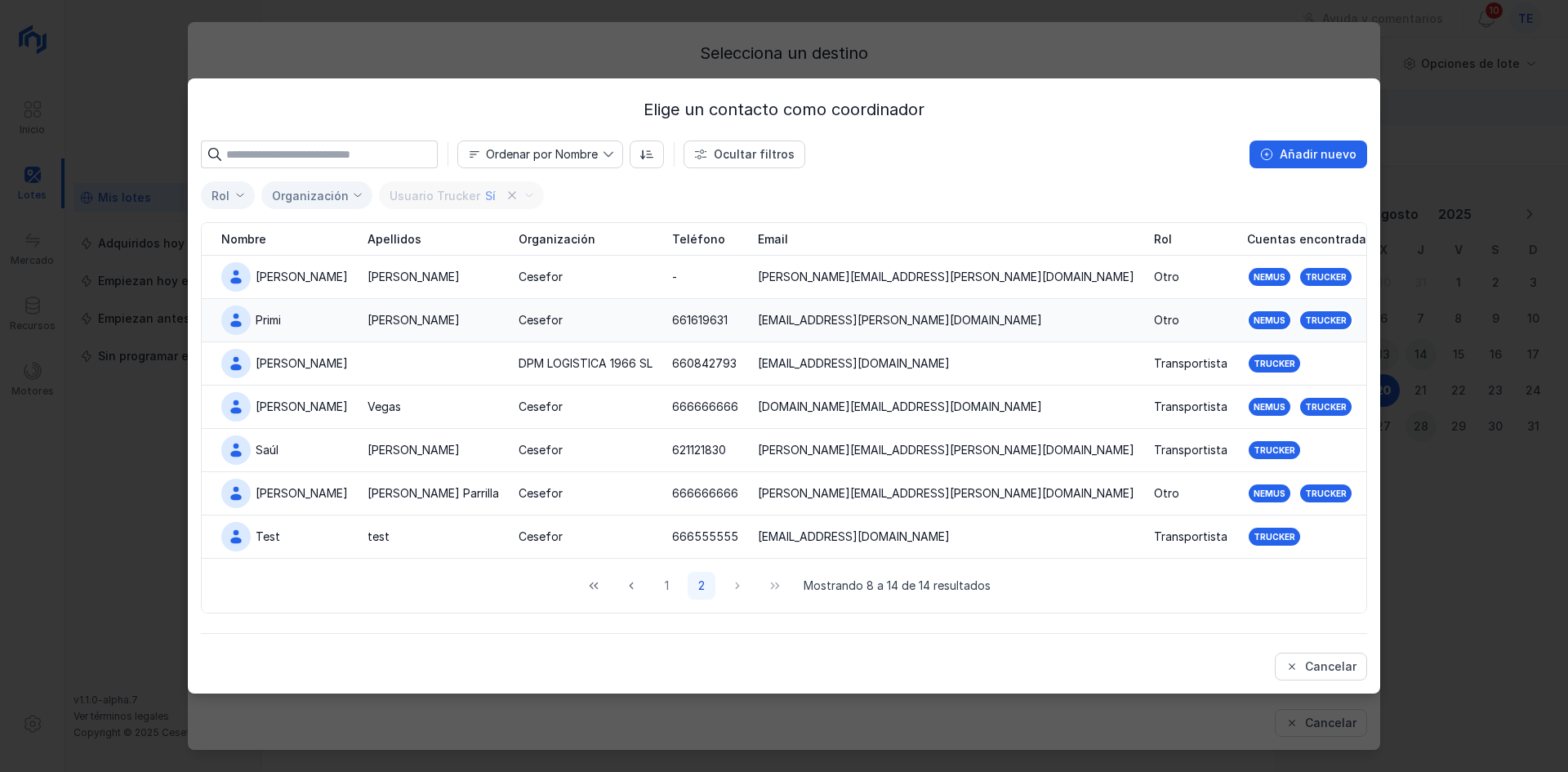
click at [551, 315] on div "Cesefor" at bounding box center [541, 320] width 44 height 17
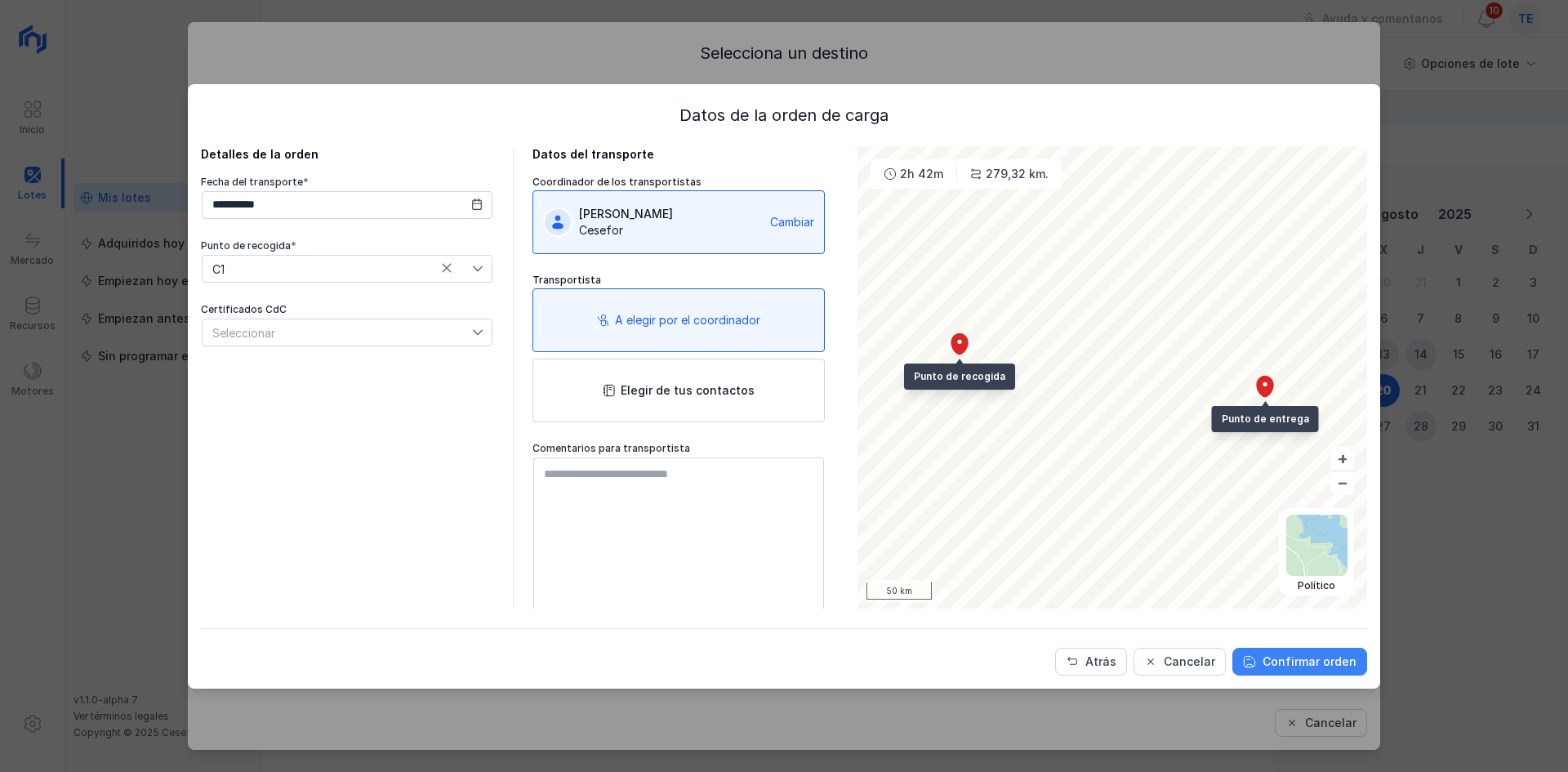
click at [1342, 654] on div "Confirmar orden" at bounding box center [1309, 662] width 94 height 17
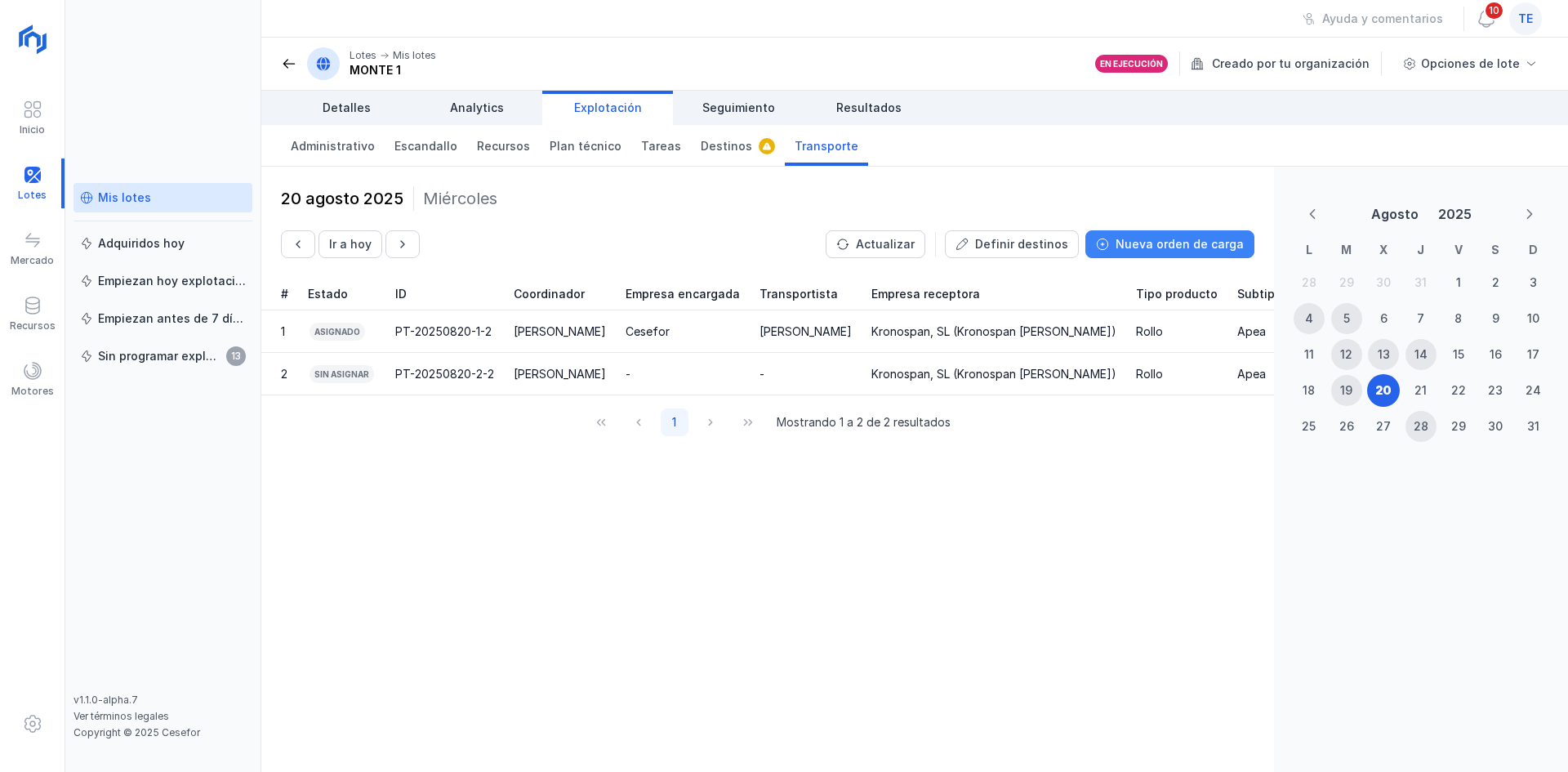
click at [1165, 253] on button "Nueva orden de carga" at bounding box center [1170, 244] width 169 height 28
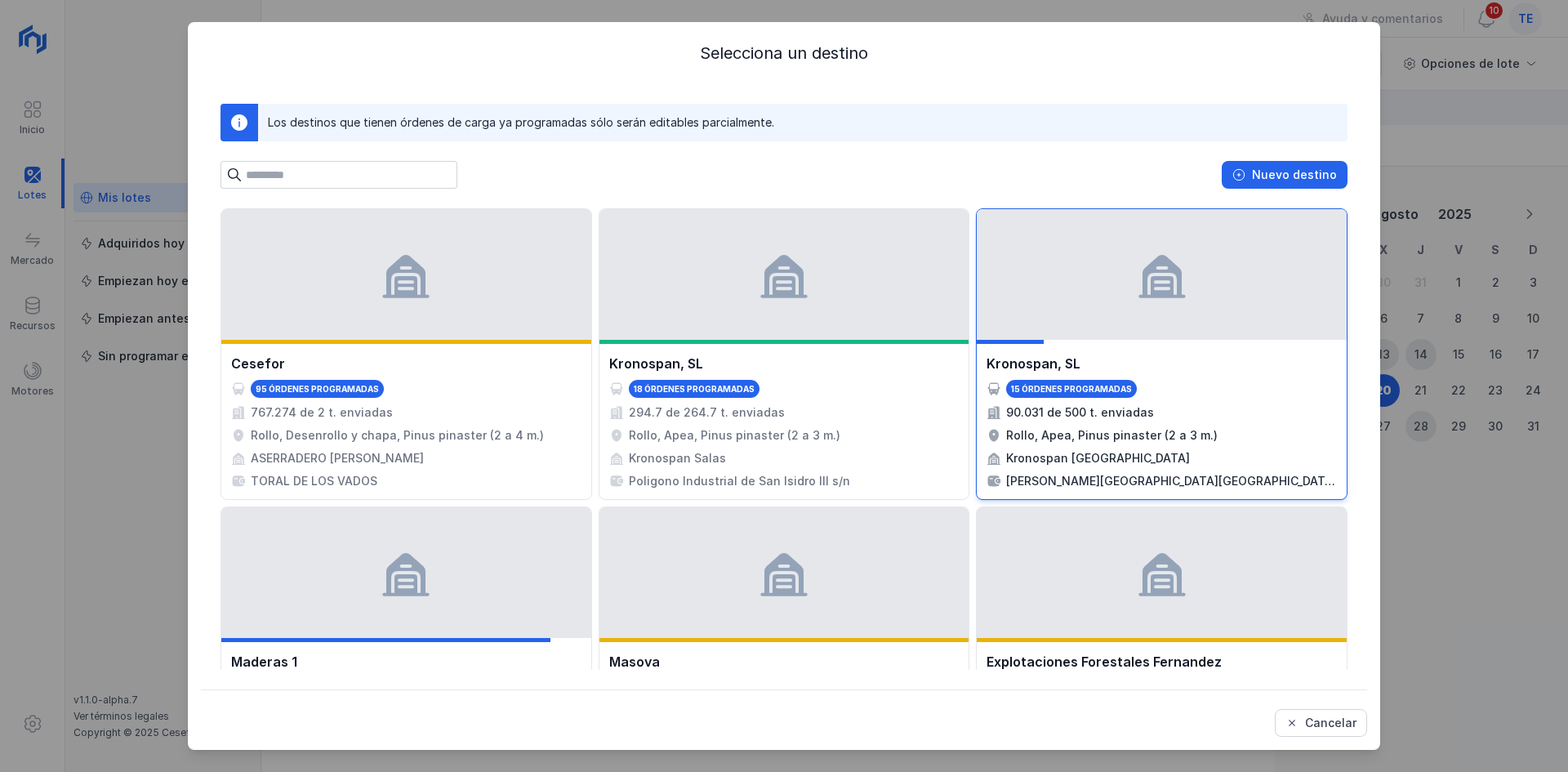
click at [1113, 335] on div at bounding box center [1162, 274] width 370 height 130
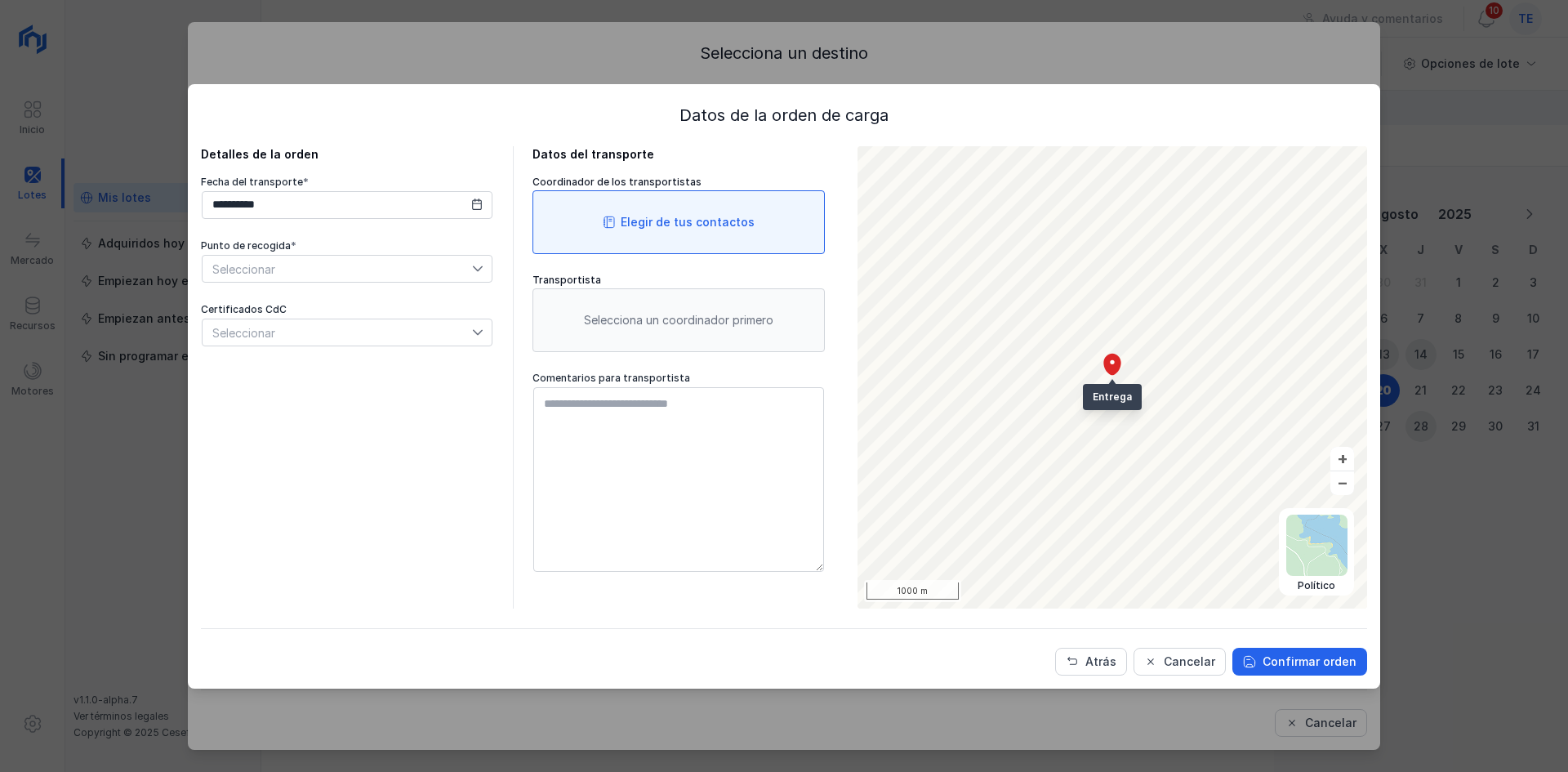
click at [769, 220] on div "Elegir de tus contactos" at bounding box center [679, 222] width 292 height 63
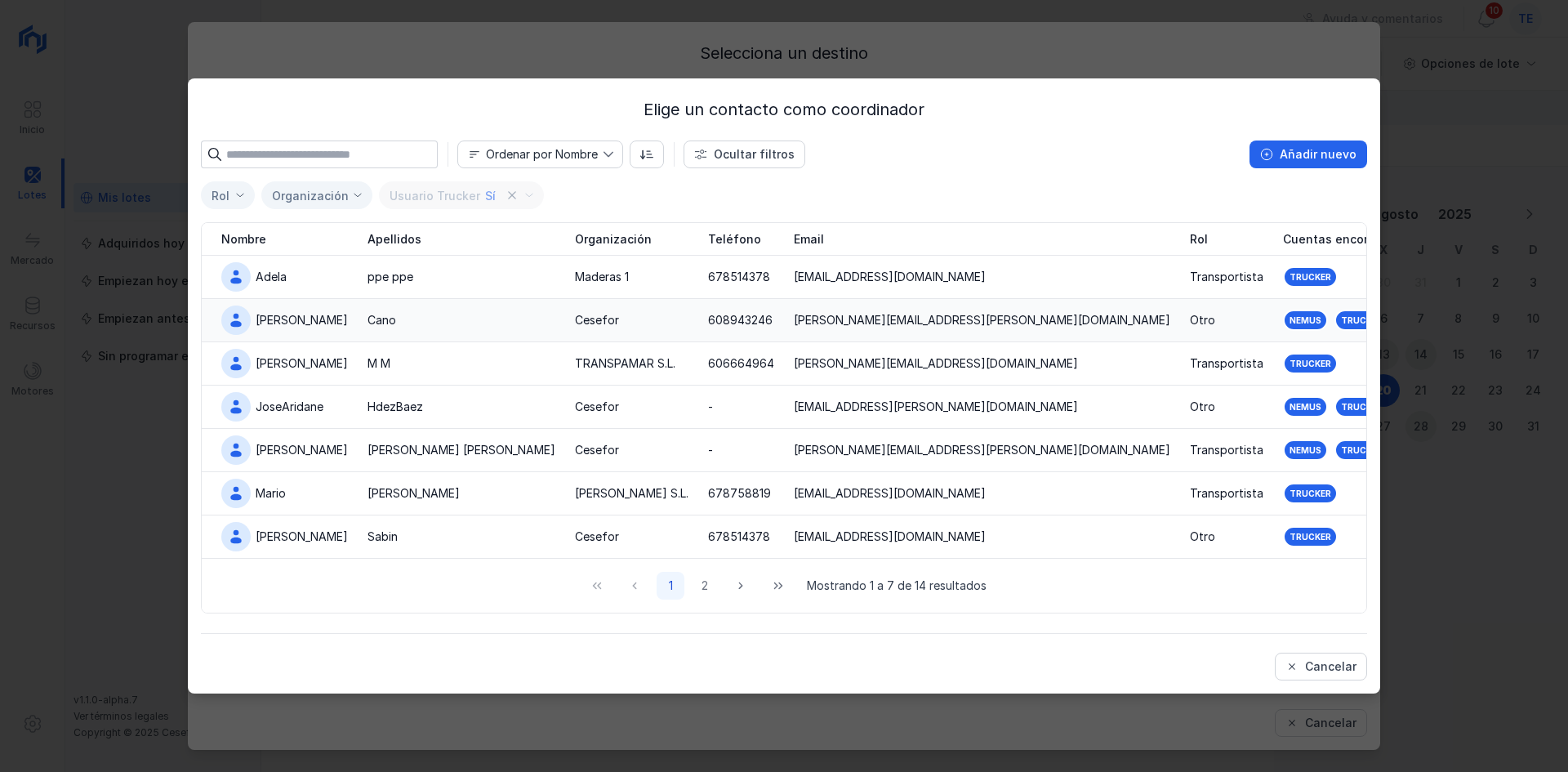
click at [510, 314] on div "Cano" at bounding box center [461, 320] width 188 height 17
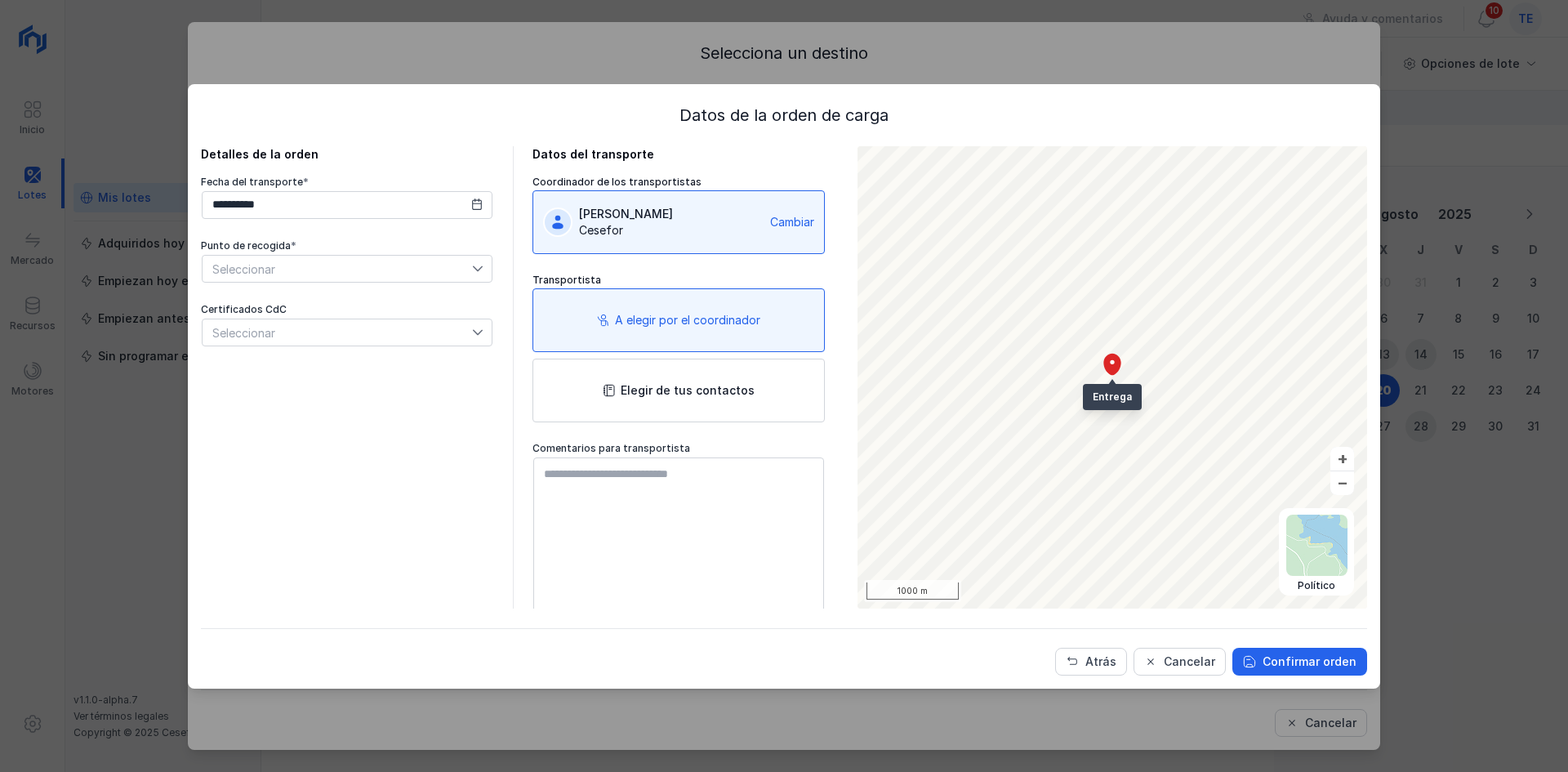
click at [396, 285] on div "**********" at bounding box center [347, 261] width 292 height 172
click at [400, 275] on span "Seleccionar" at bounding box center [337, 269] width 270 height 26
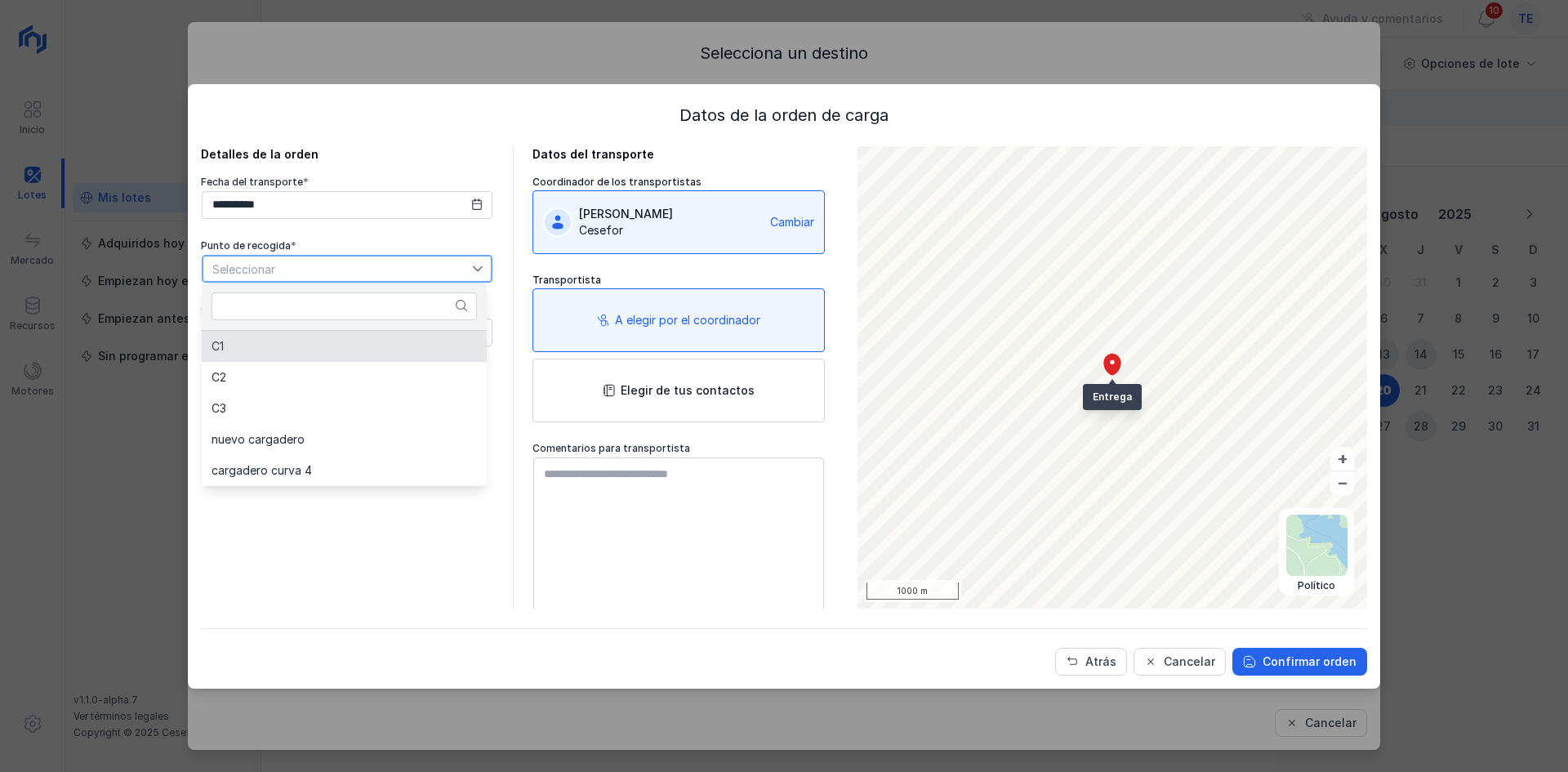
click at [366, 340] on li "C1" at bounding box center [344, 346] width 285 height 31
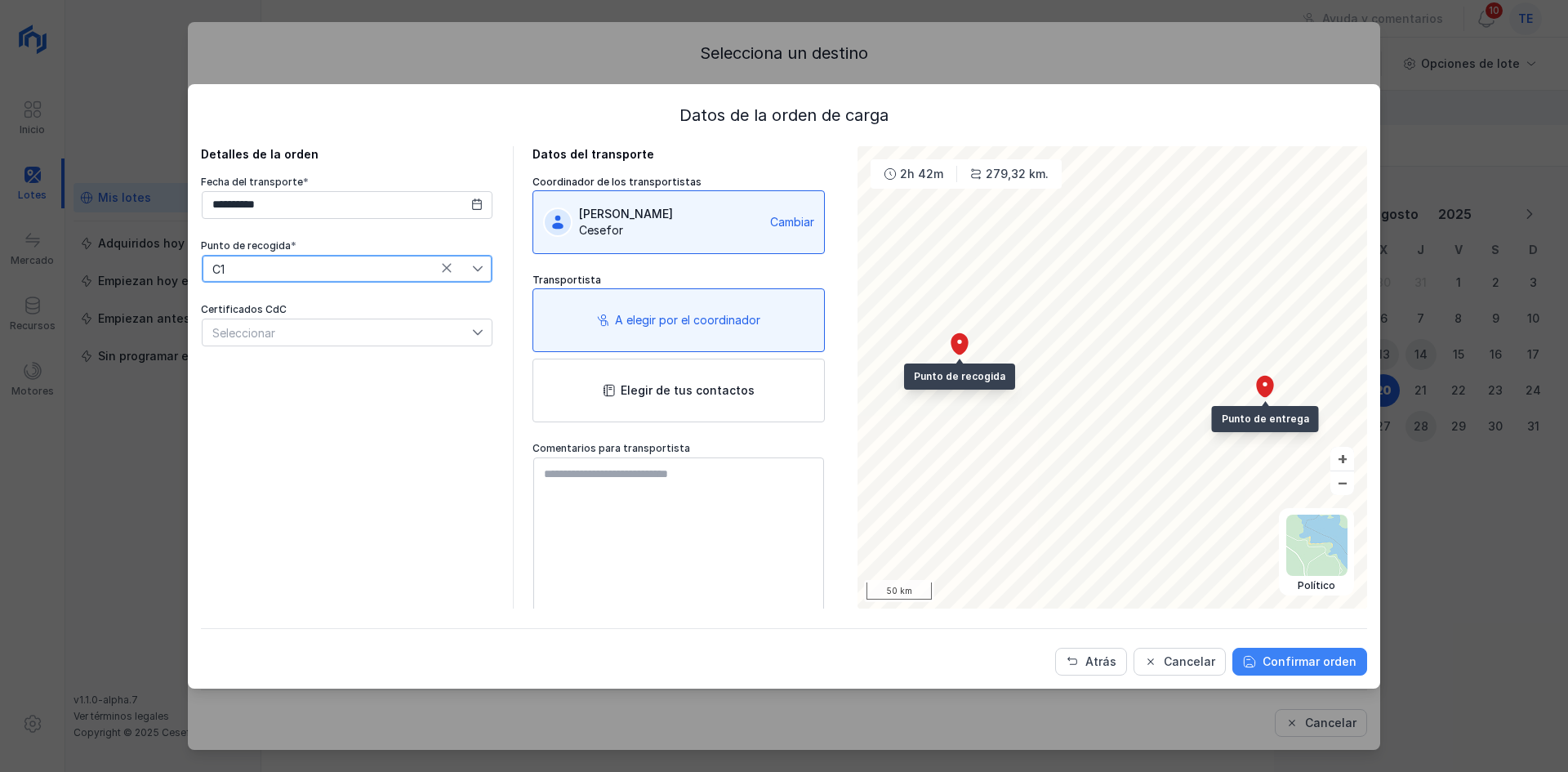
click at [1341, 666] on div "Confirmar orden" at bounding box center [1309, 662] width 94 height 17
